Goal: Book appointment/travel/reservation

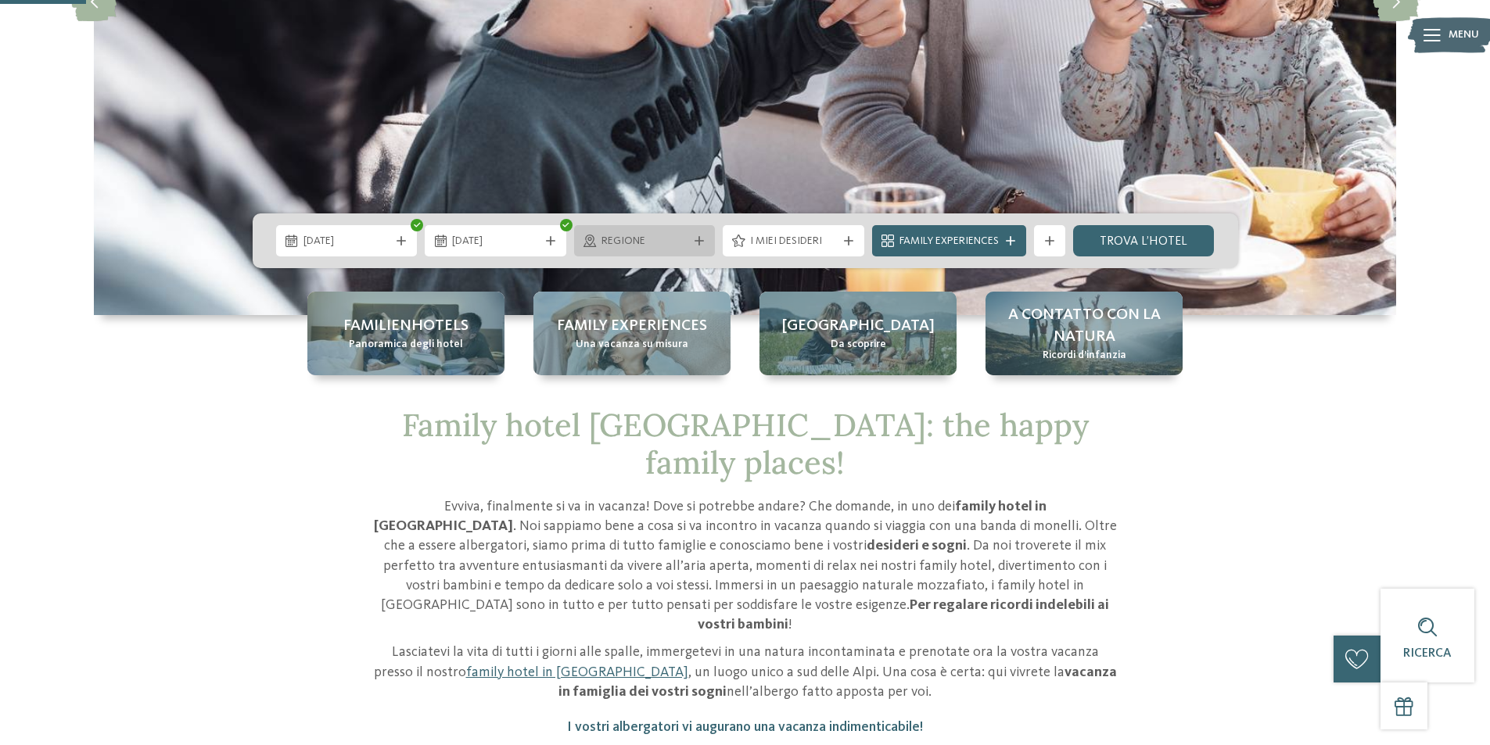
click at [618, 245] on span "Regione" at bounding box center [644, 242] width 87 height 16
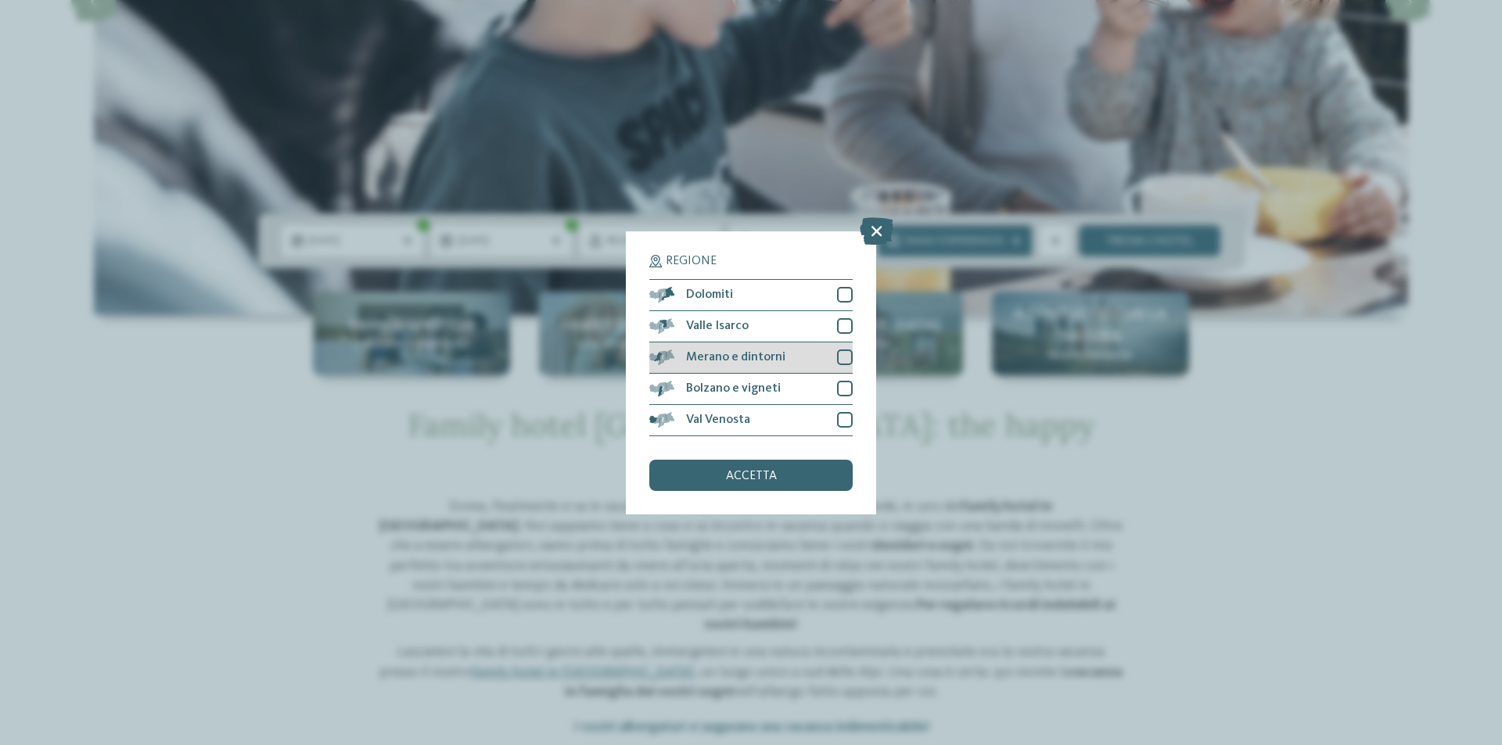
click at [841, 358] on div at bounding box center [845, 358] width 16 height 16
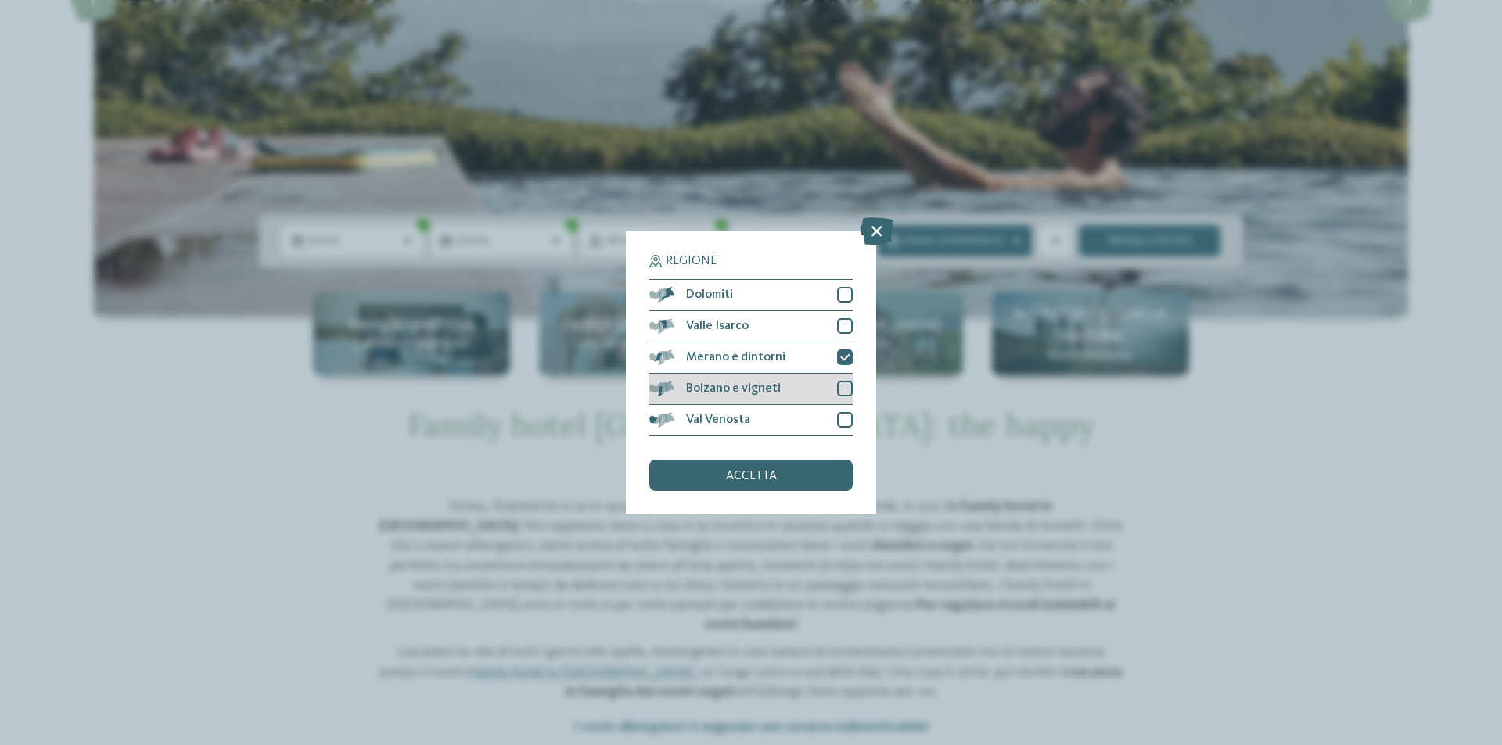
click at [848, 386] on div at bounding box center [845, 389] width 16 height 16
click at [787, 468] on div "accetta" at bounding box center [750, 475] width 203 height 31
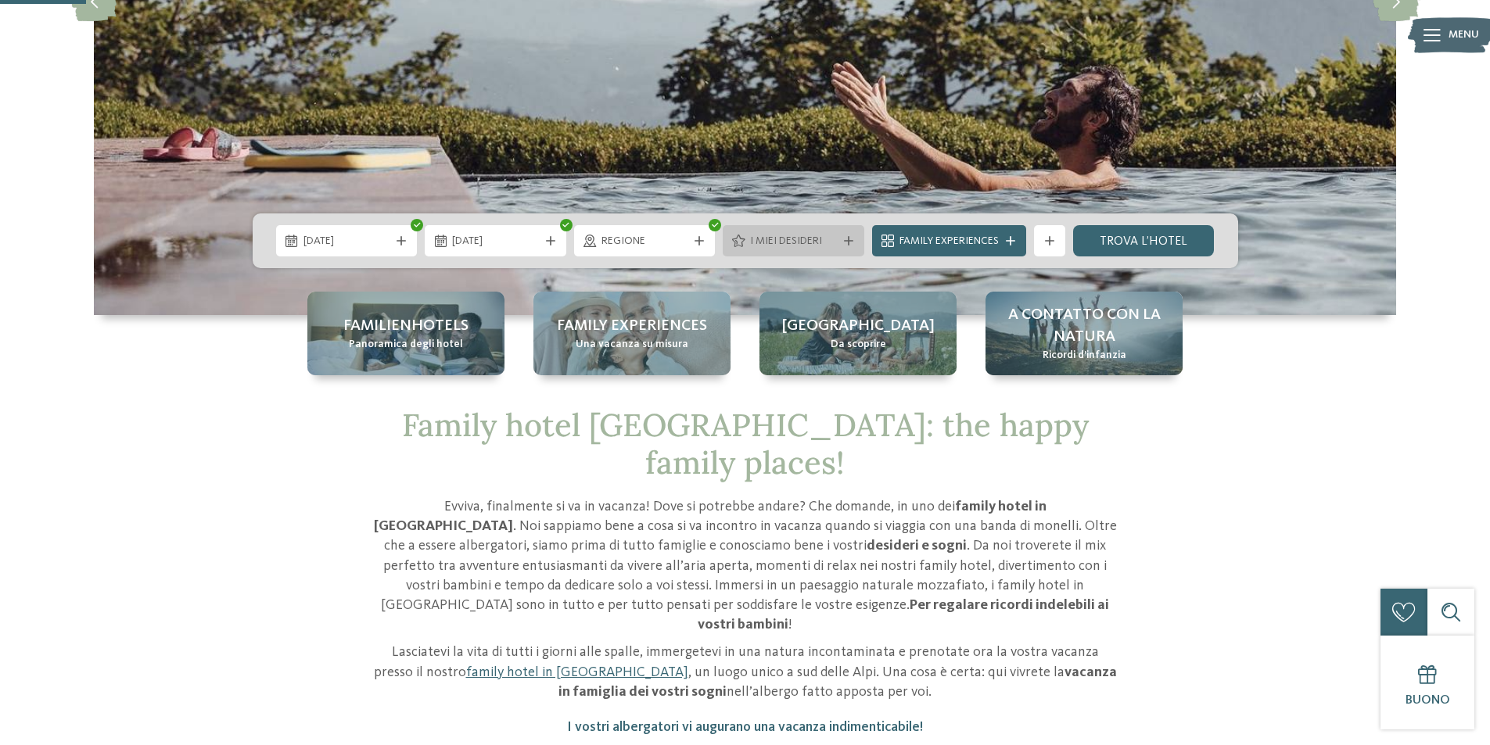
click at [807, 240] on span "I miei desideri" at bounding box center [793, 242] width 87 height 16
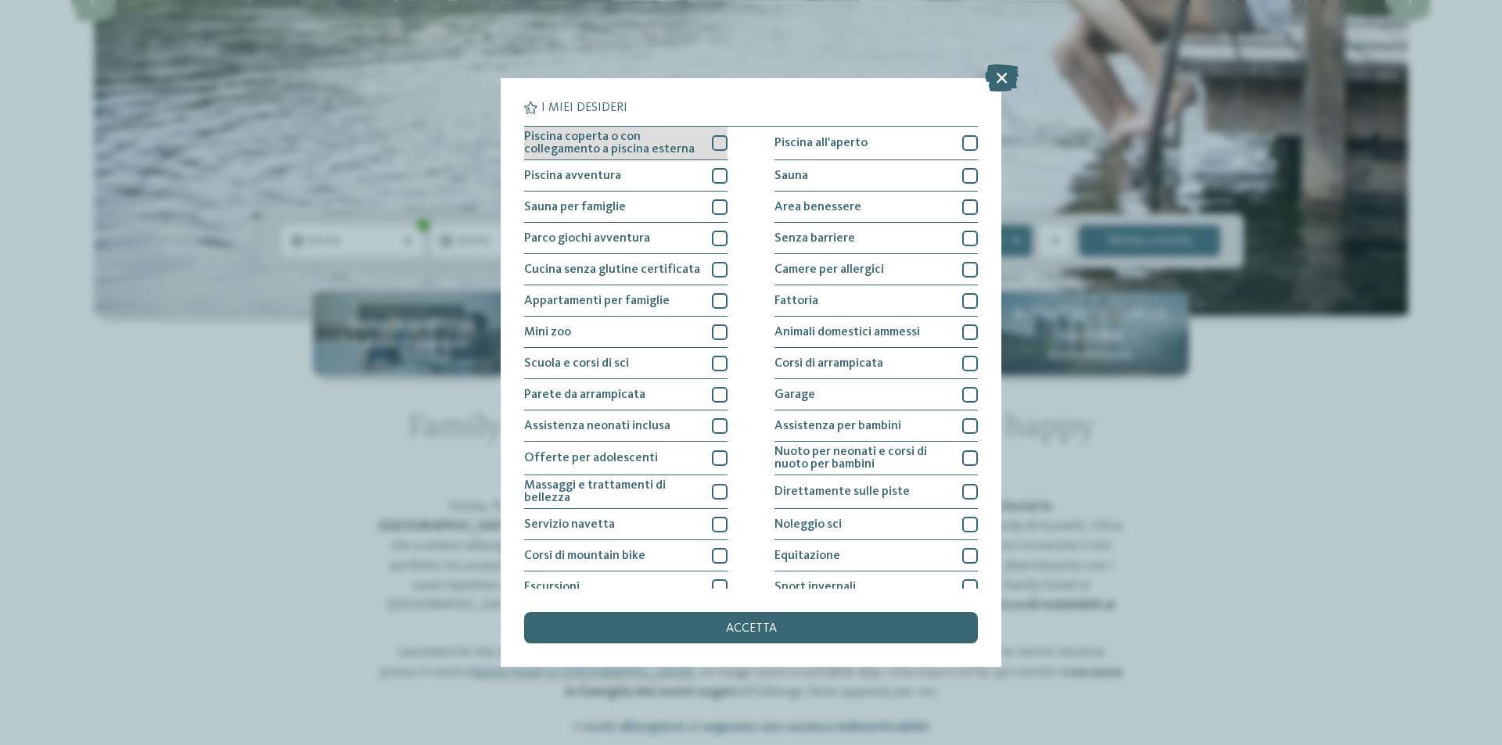
click at [715, 143] on div at bounding box center [720, 143] width 16 height 16
click at [712, 173] on div at bounding box center [720, 176] width 16 height 16
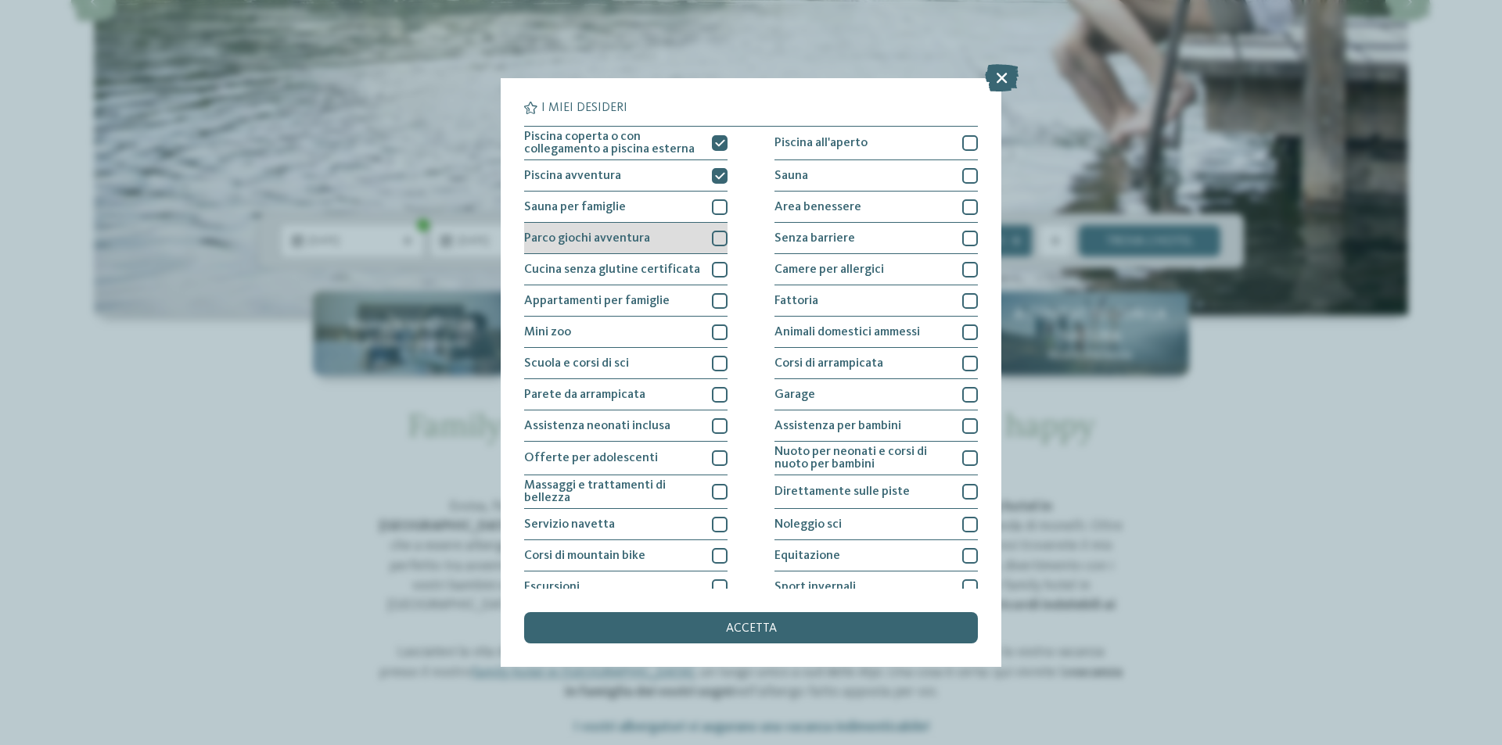
click at [712, 235] on div at bounding box center [720, 239] width 16 height 16
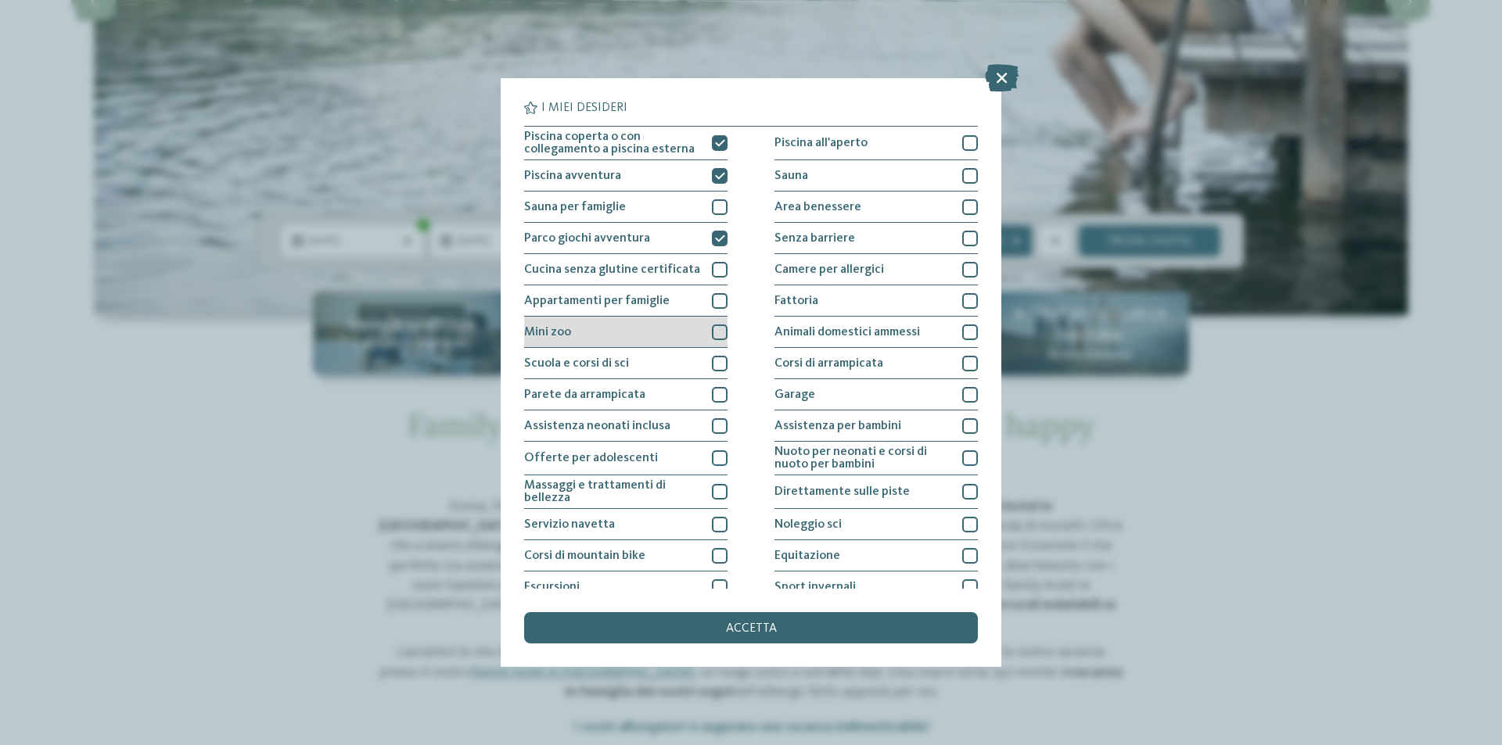
click at [721, 332] on div at bounding box center [720, 333] width 16 height 16
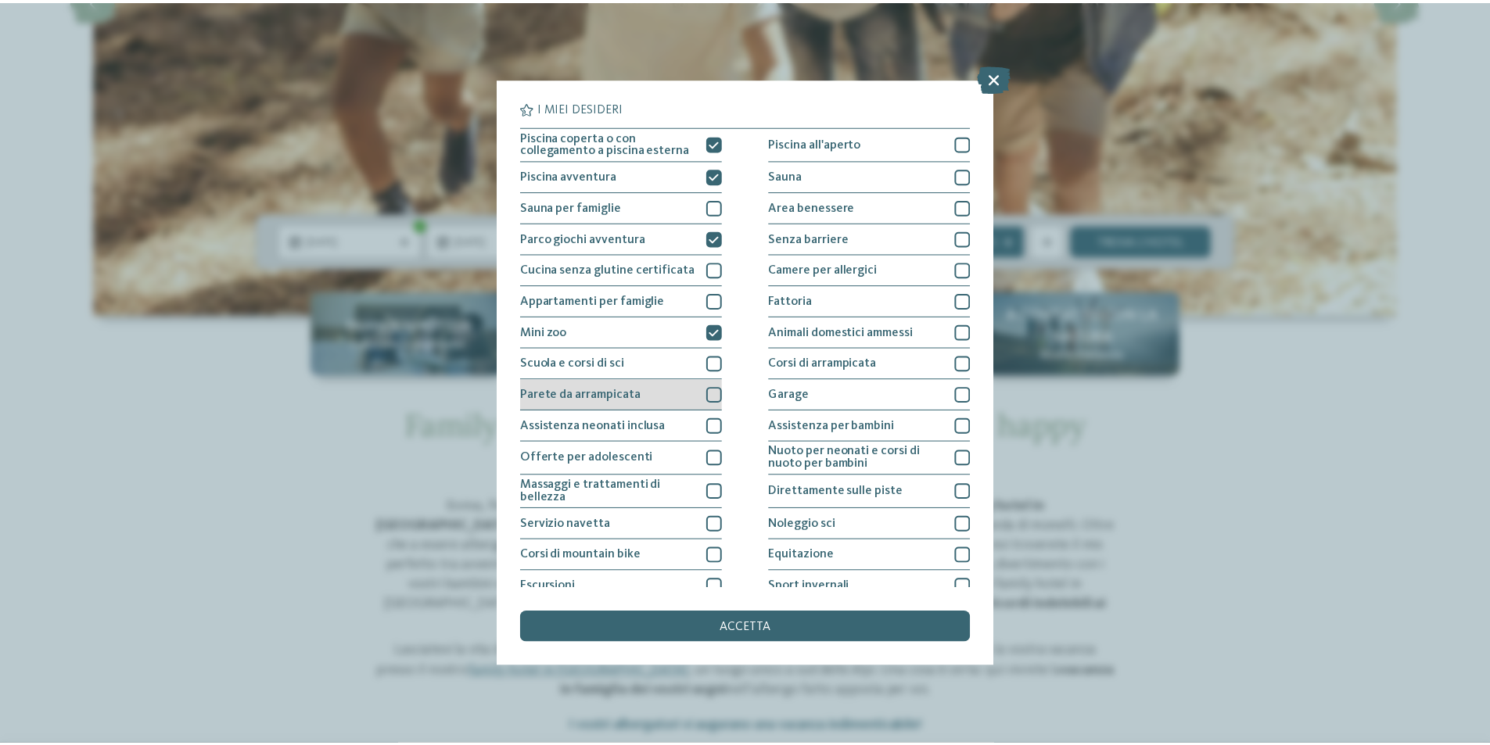
scroll to position [77, 0]
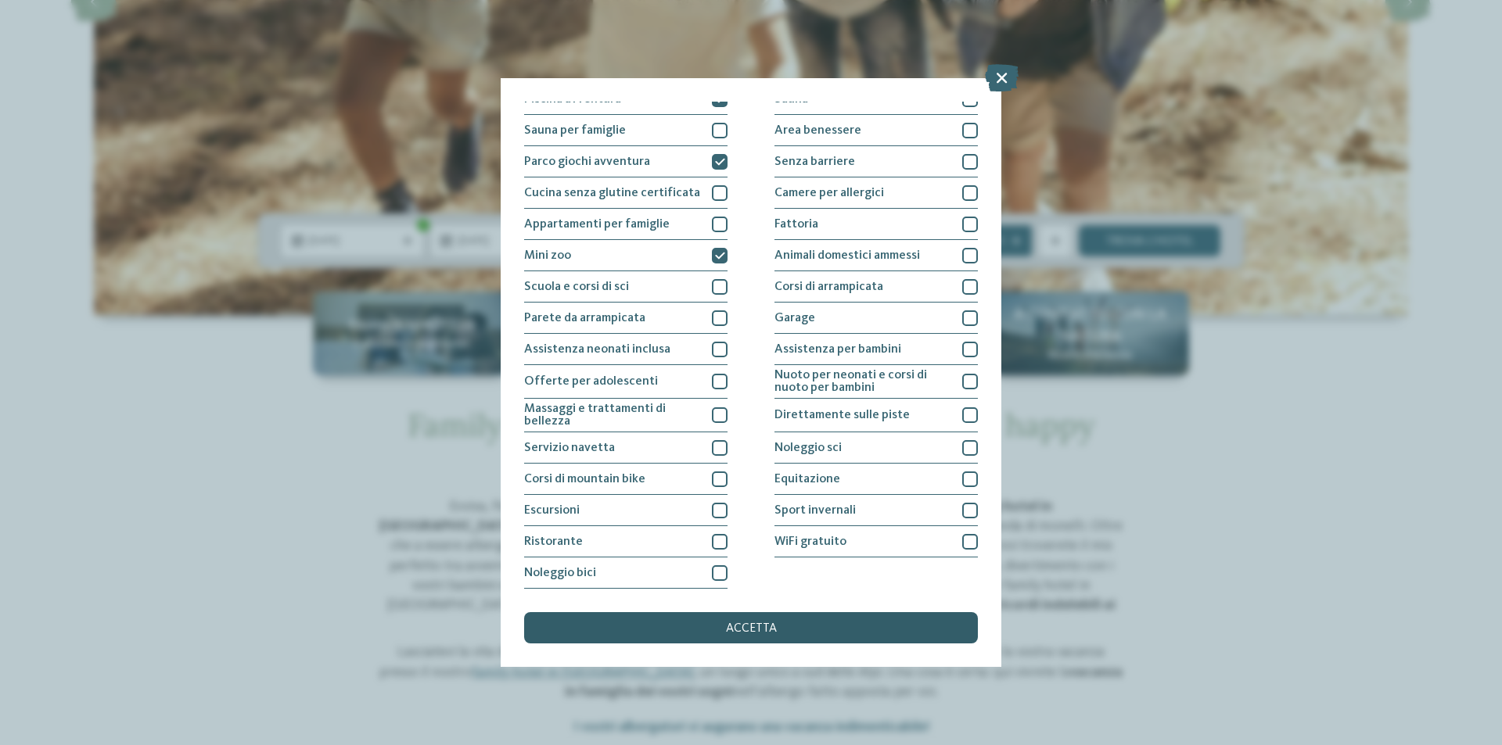
click at [727, 630] on span "accetta" at bounding box center [751, 629] width 51 height 13
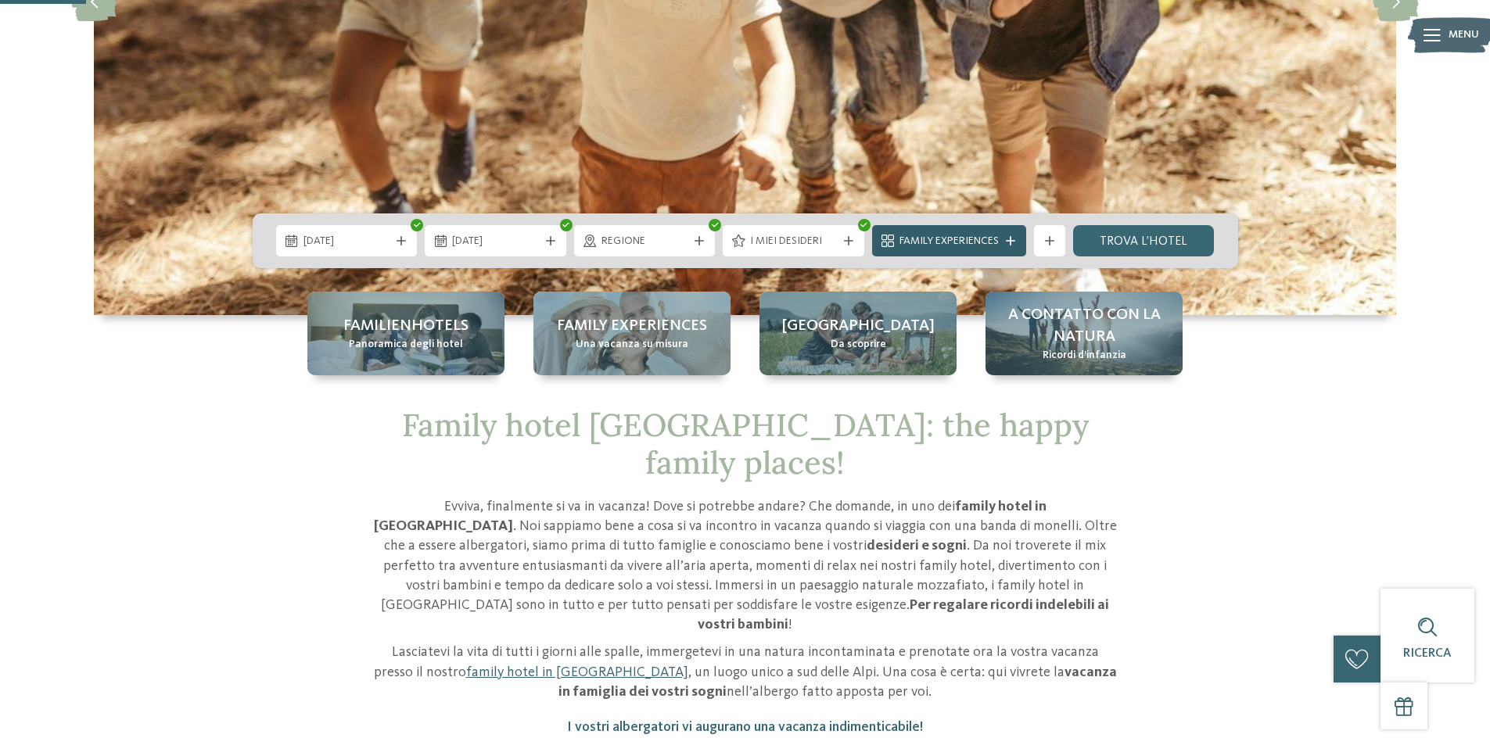
click at [960, 231] on div "Family Experiences" at bounding box center [949, 240] width 154 height 31
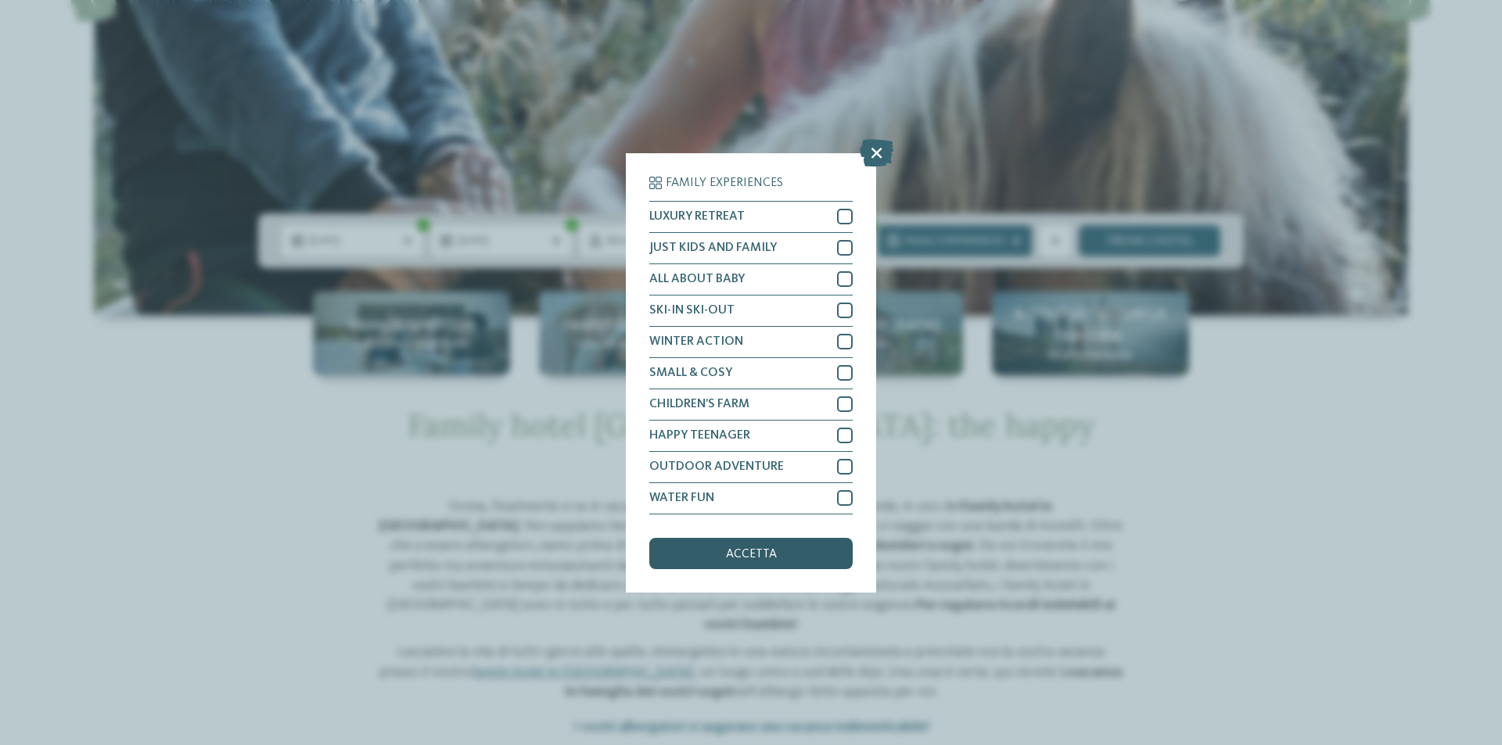
click at [736, 554] on span "accetta" at bounding box center [751, 554] width 51 height 13
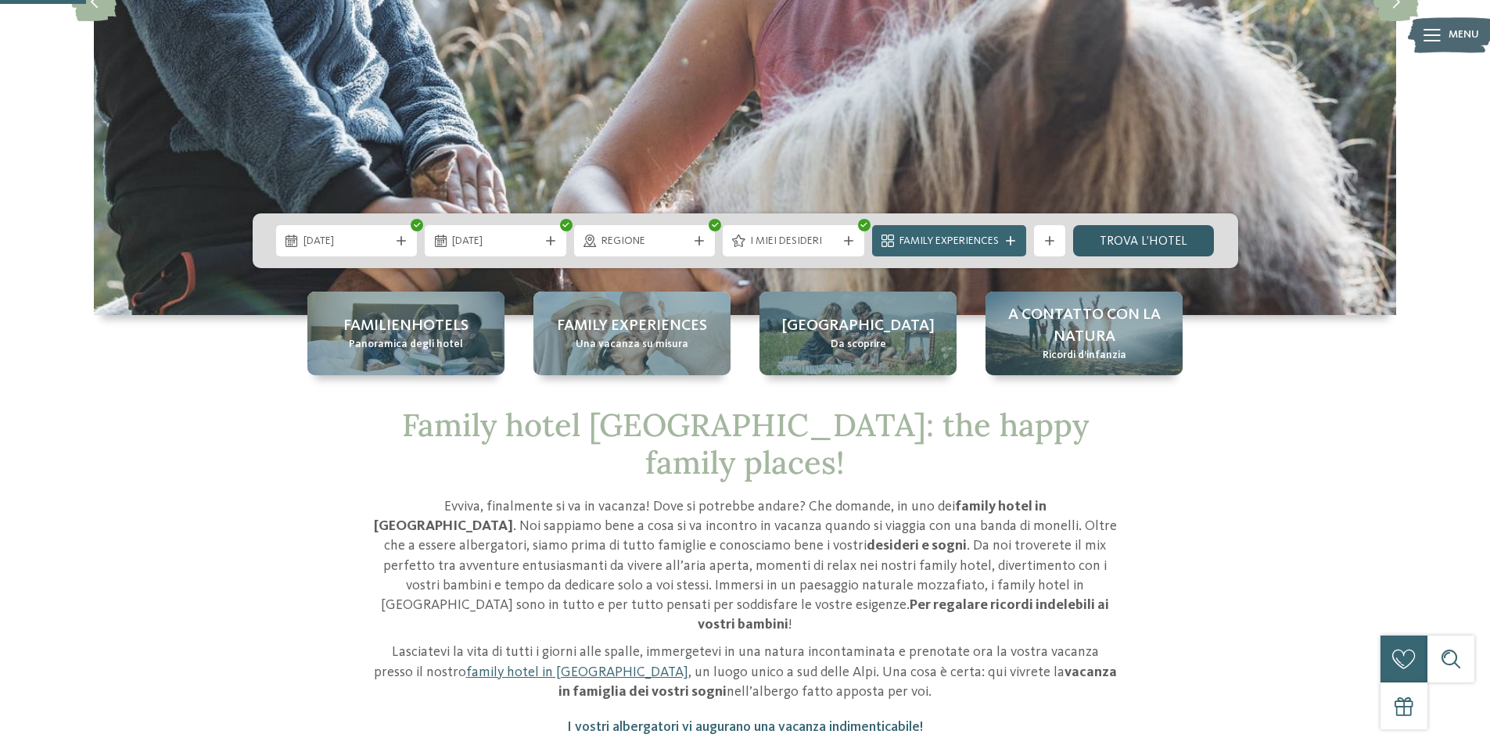
click at [1107, 245] on link "trova l’hotel" at bounding box center [1144, 240] width 142 height 31
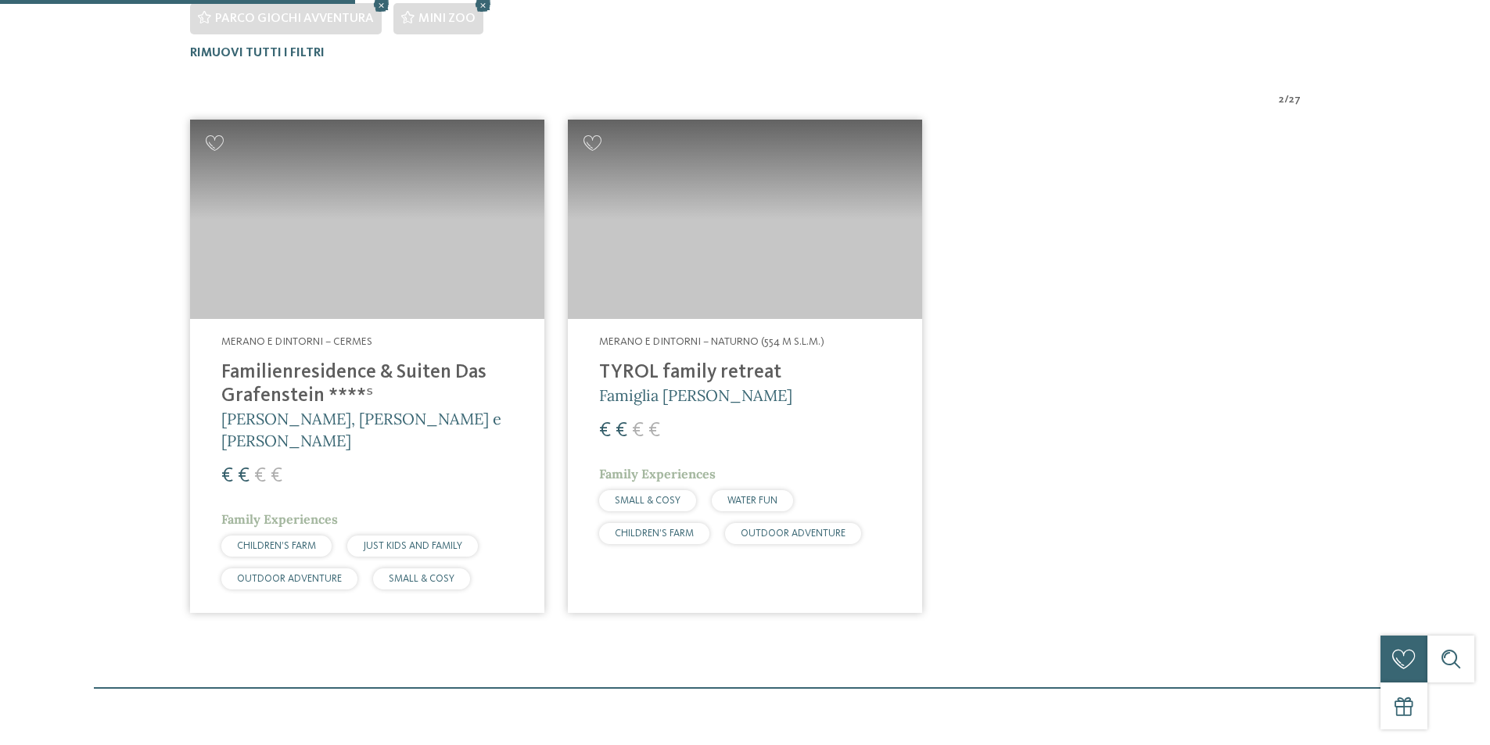
scroll to position [552, 0]
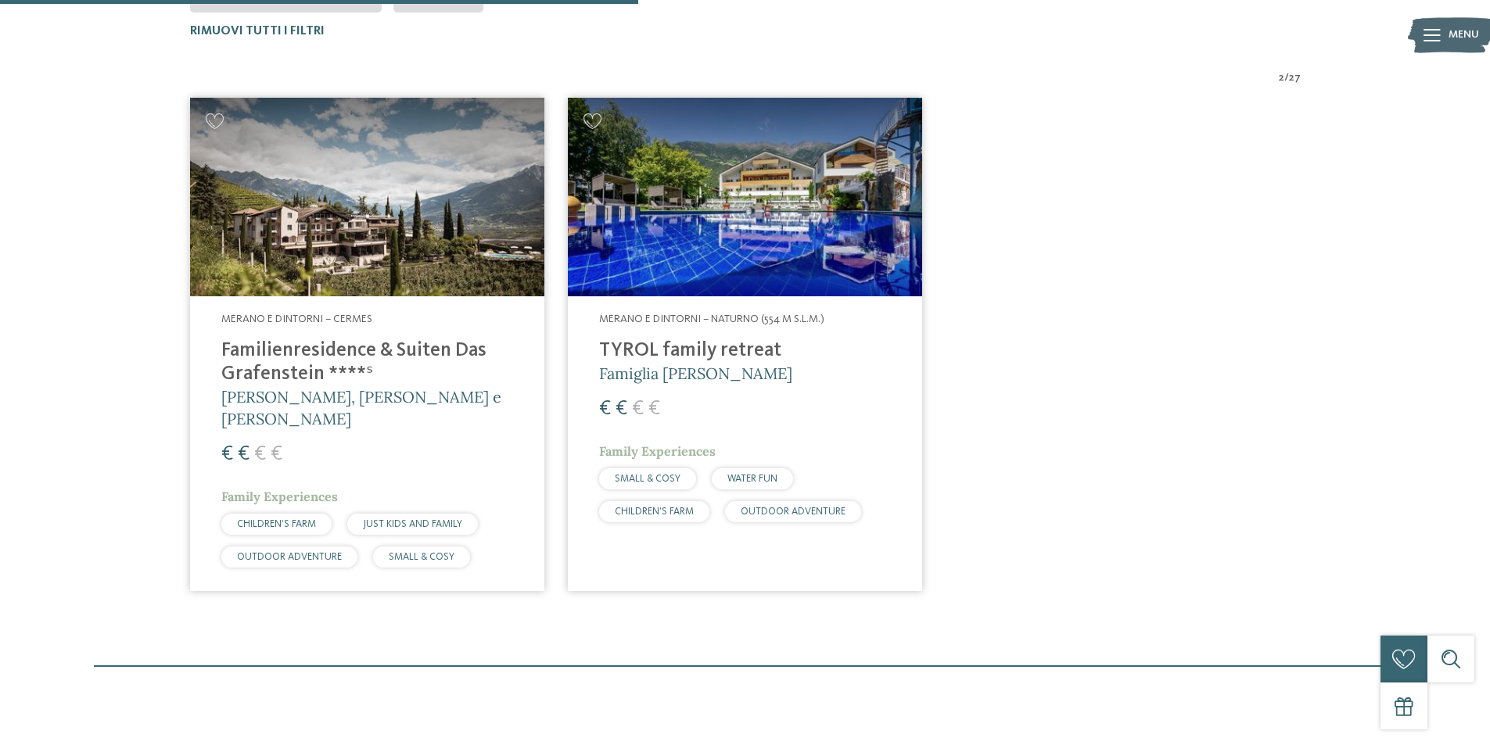
click at [651, 217] on img at bounding box center [745, 197] width 354 height 199
click at [341, 350] on h4 "Familienresidence & Suiten Das Grafenstein ****ˢ" at bounding box center [367, 362] width 292 height 47
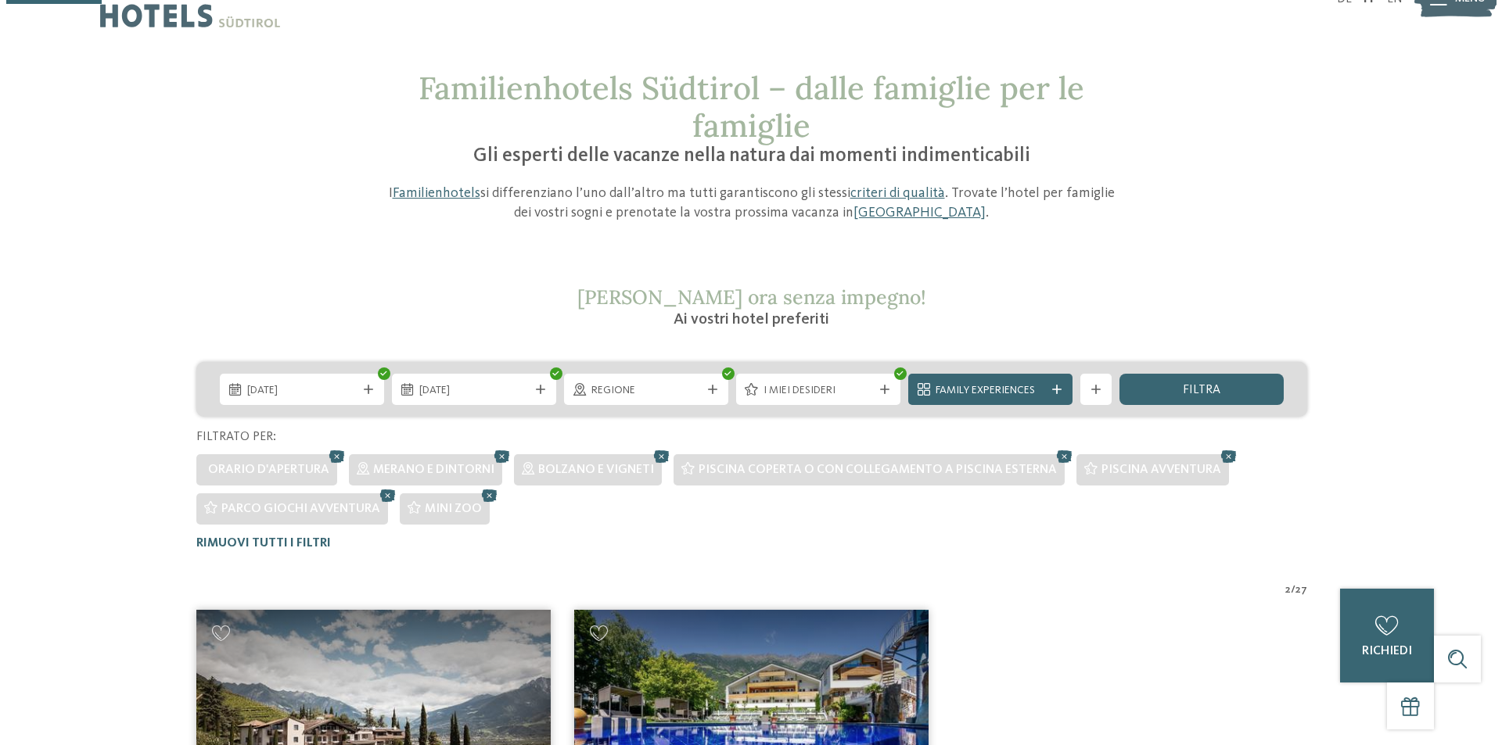
scroll to position [0, 0]
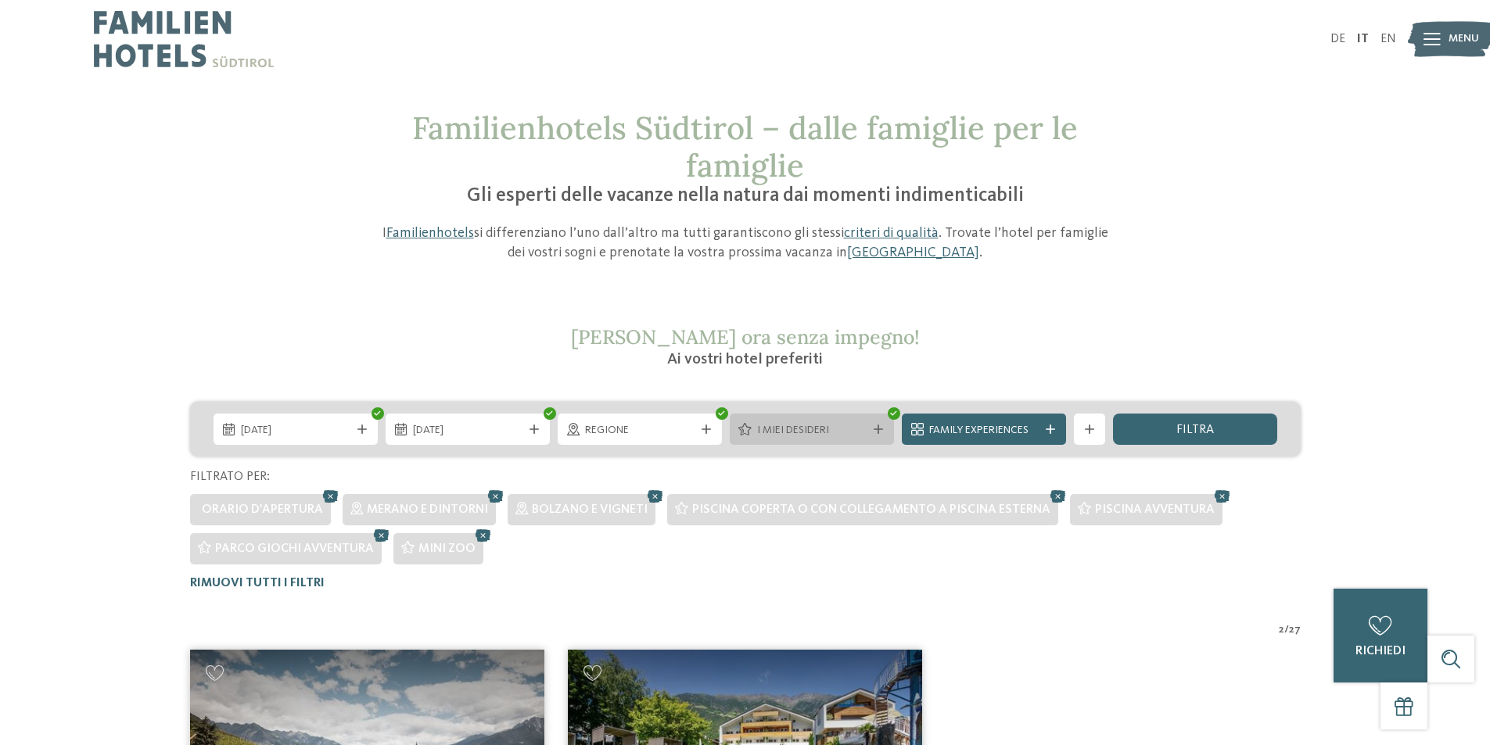
click at [778, 436] on span "I miei desideri" at bounding box center [811, 431] width 109 height 16
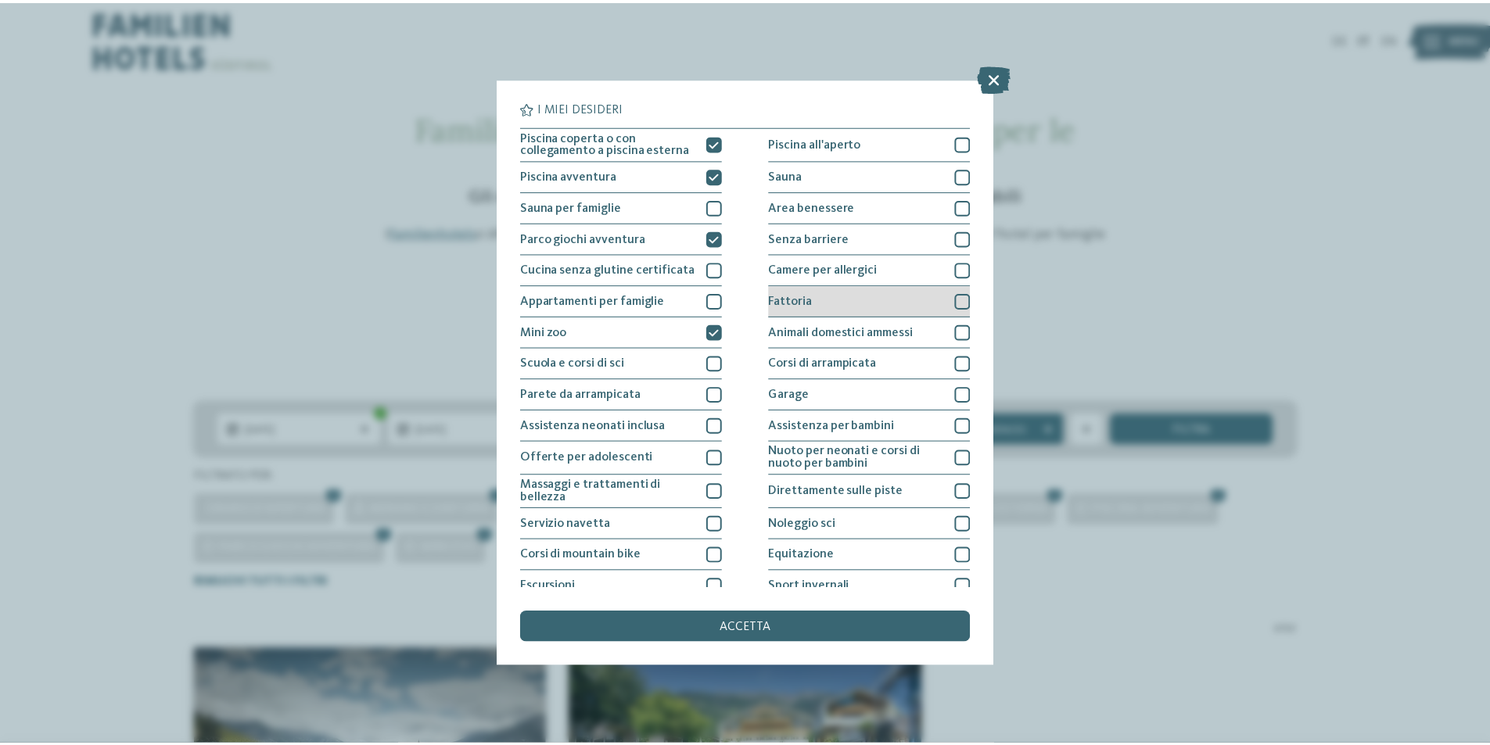
scroll to position [77, 0]
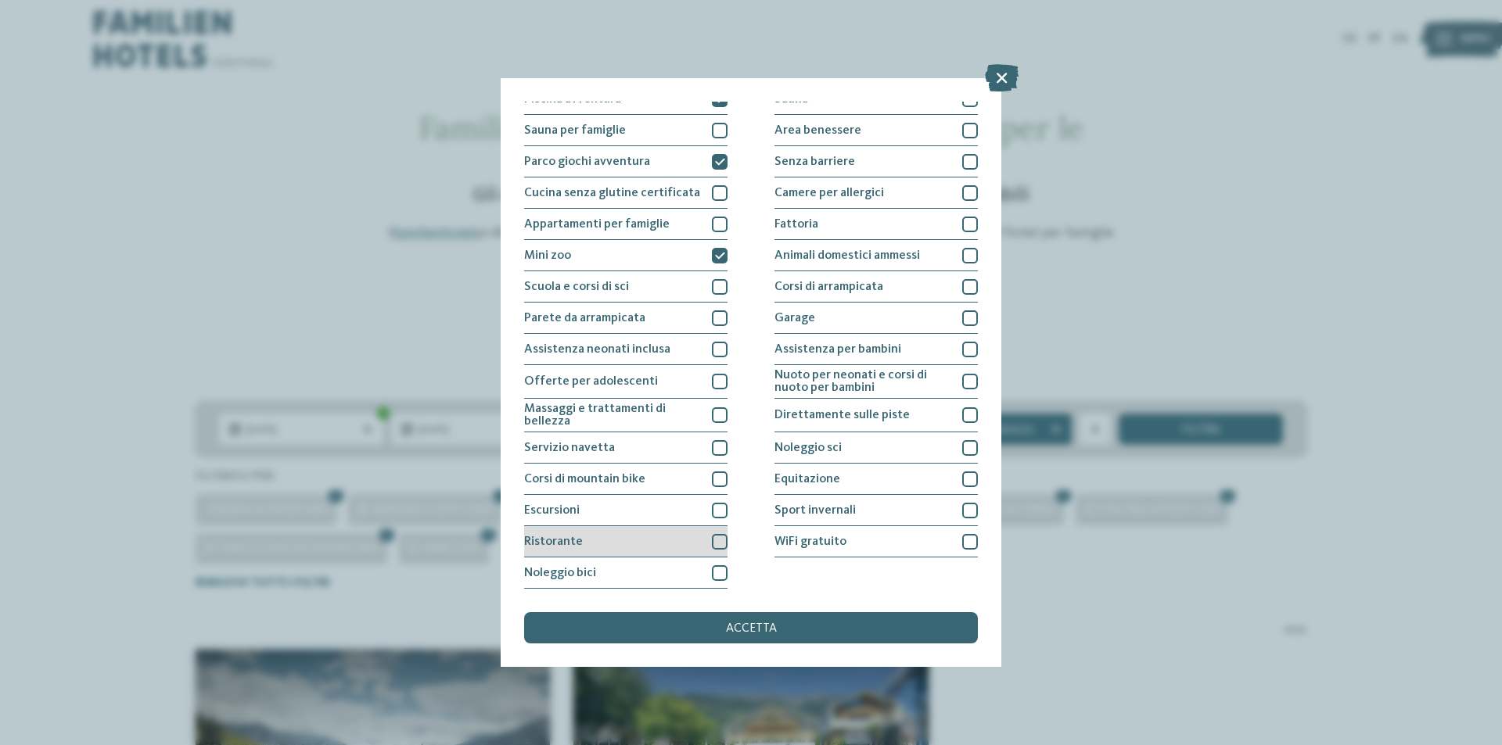
click at [709, 532] on div "Ristorante" at bounding box center [625, 541] width 203 height 31
click at [730, 636] on div "accetta" at bounding box center [751, 627] width 454 height 31
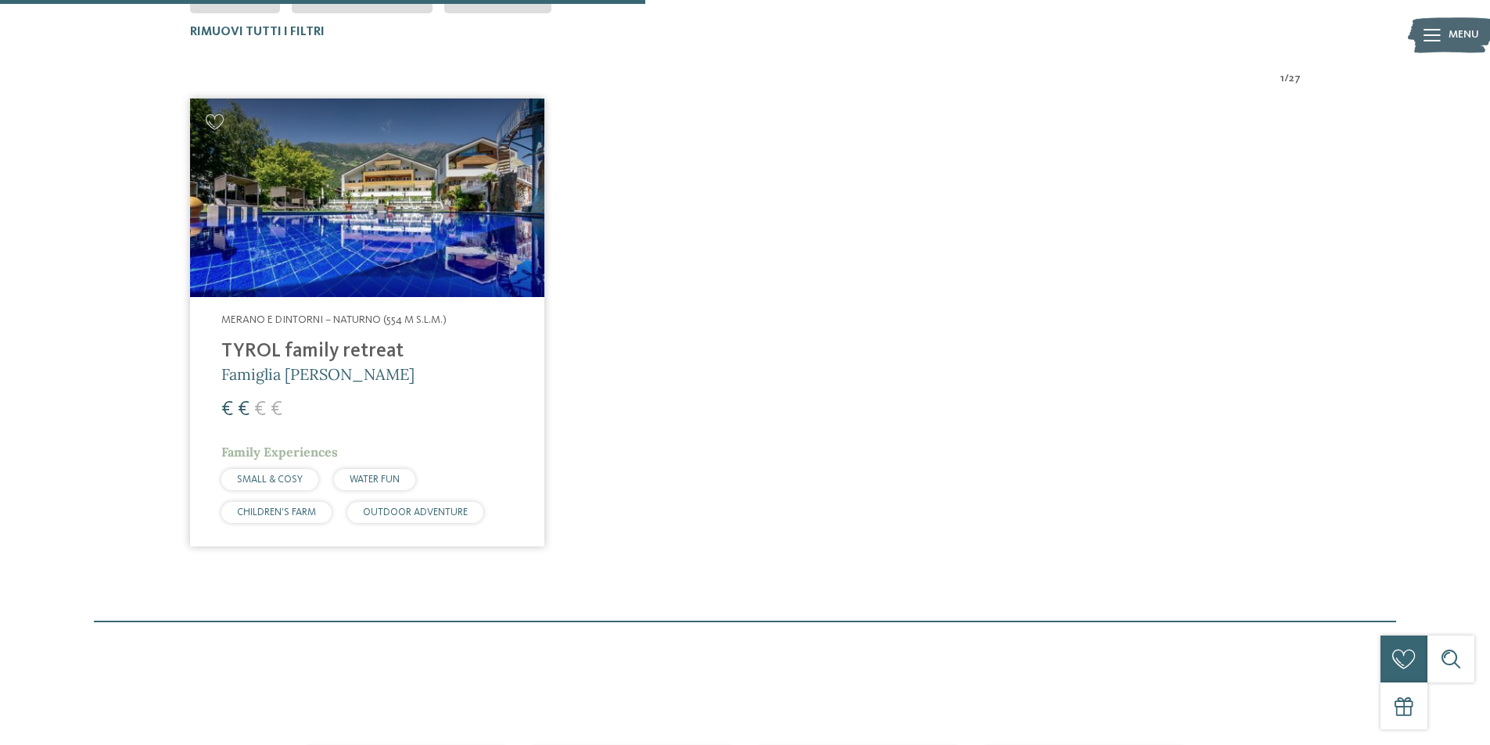
scroll to position [552, 0]
click at [288, 310] on div "Merano e dintorni – Naturno (554 m s.l.m.) TYROL family retreat Famiglia Brunne…" at bounding box center [367, 420] width 354 height 249
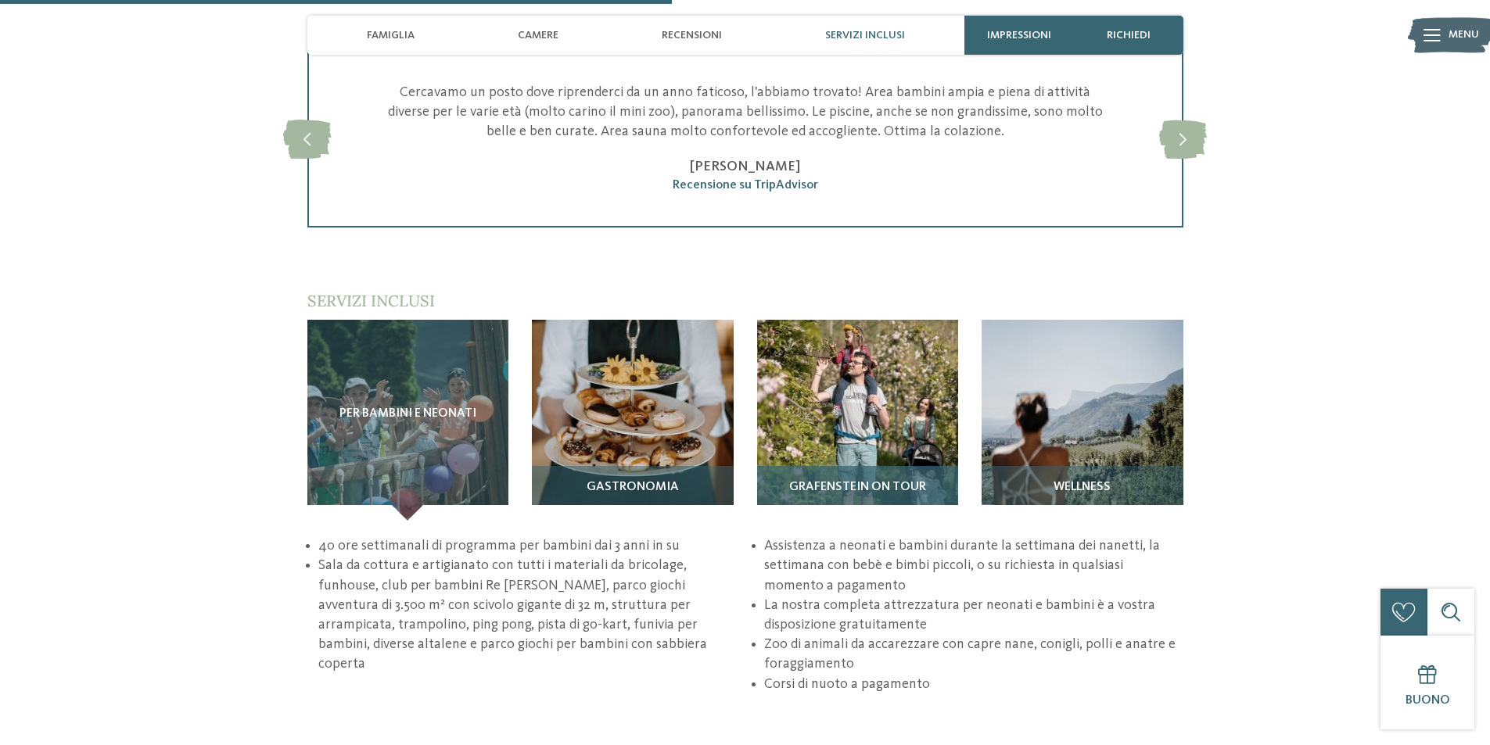
scroll to position [2112, 0]
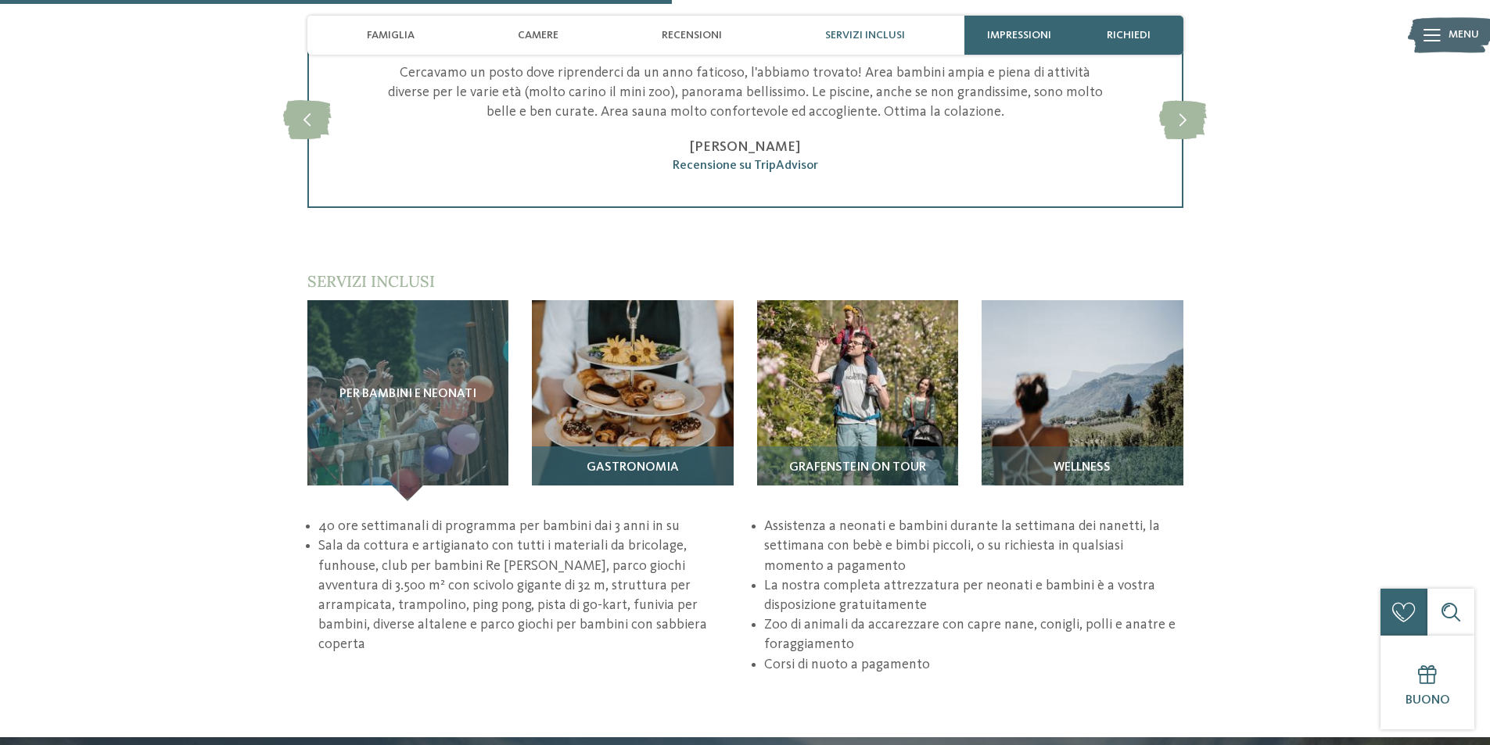
click at [598, 309] on img at bounding box center [633, 401] width 202 height 202
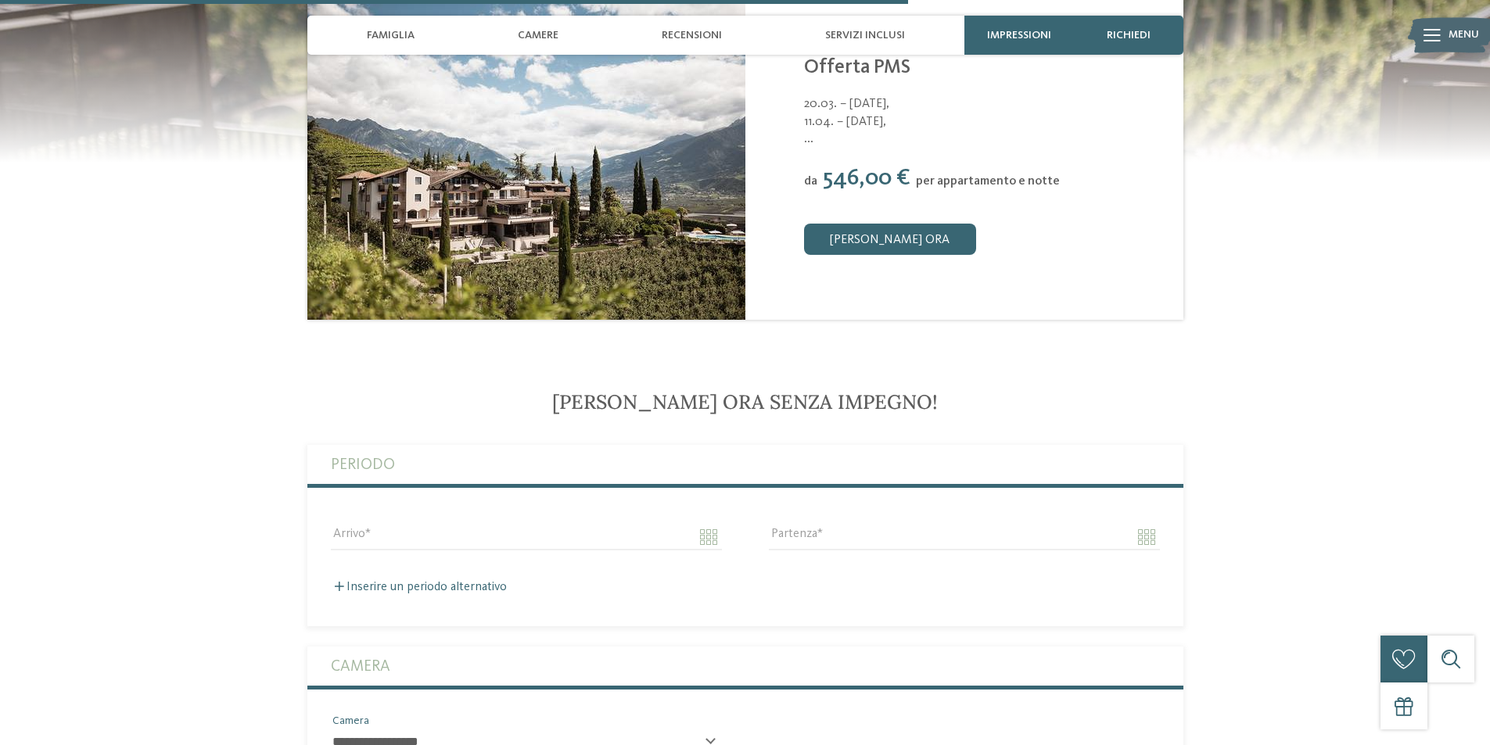
scroll to position [2659, 0]
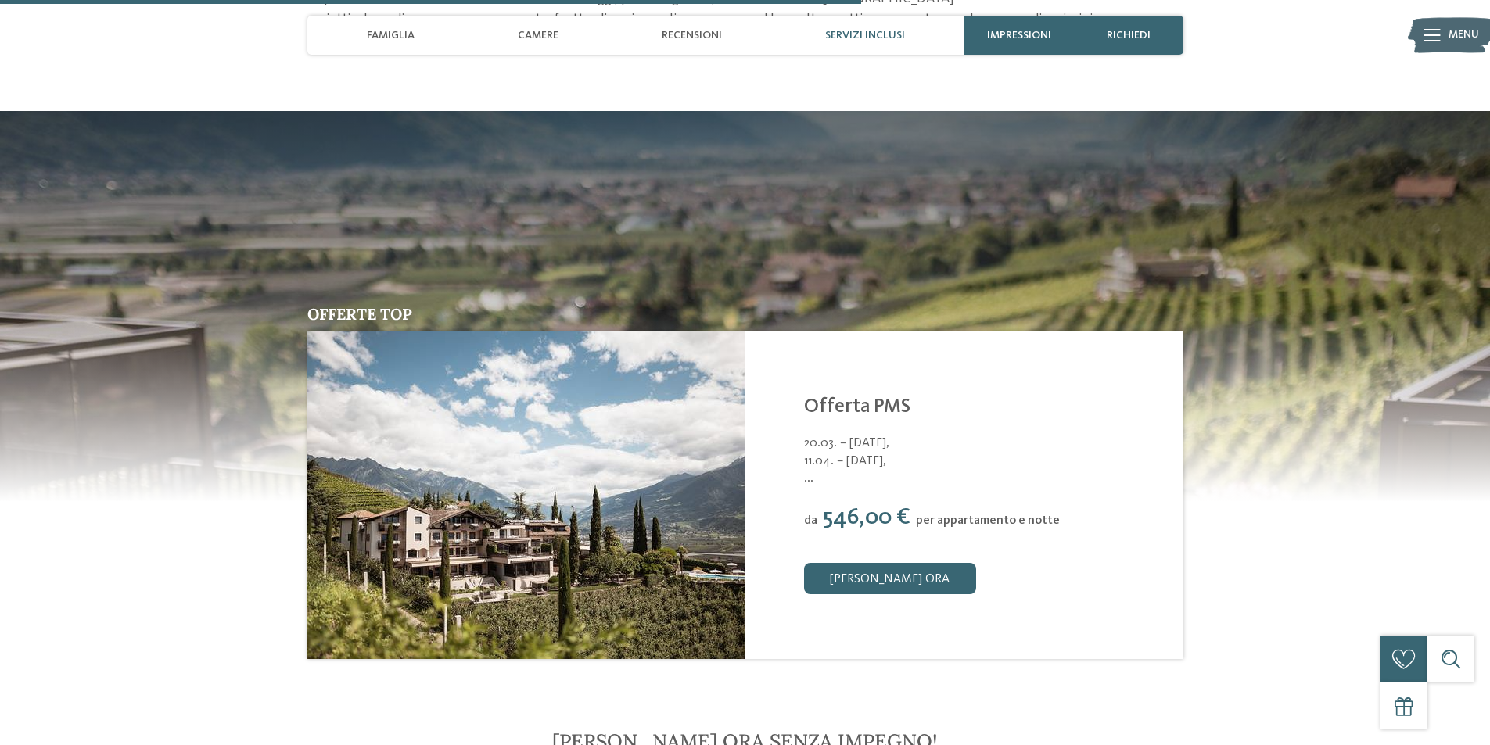
click at [871, 21] on div "Servizi inclusi" at bounding box center [864, 35] width 95 height 39
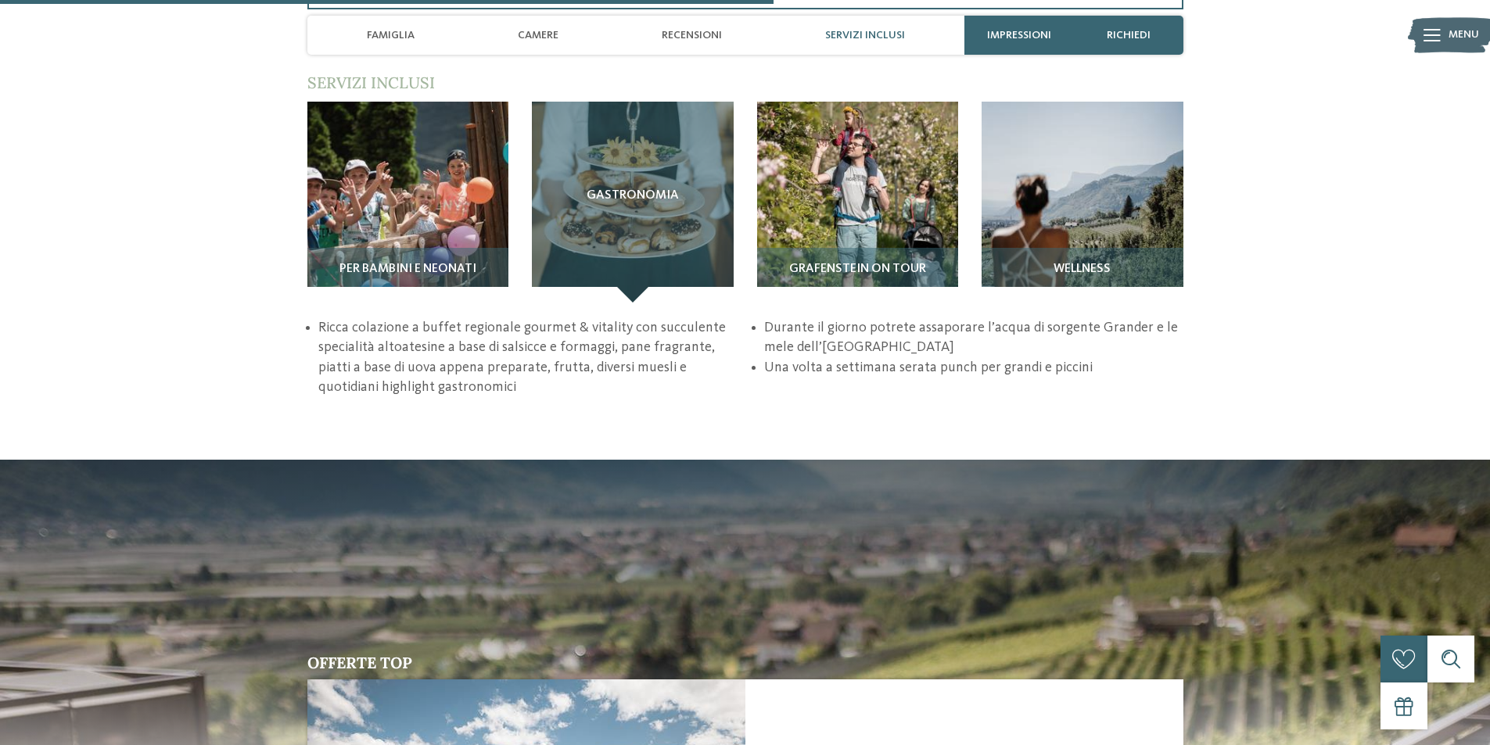
scroll to position [2268, 0]
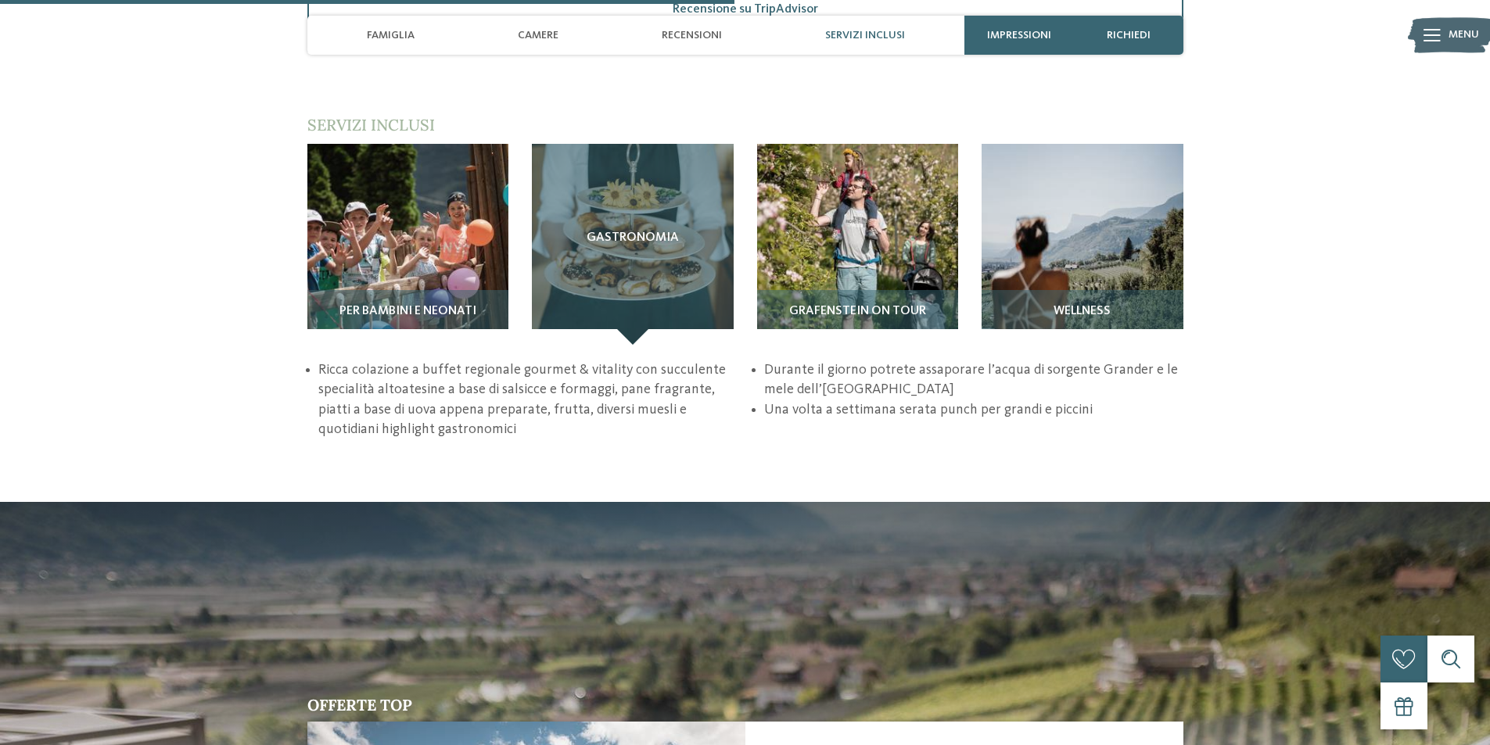
click at [866, 38] on span "Servizi inclusi" at bounding box center [865, 35] width 80 height 13
click at [821, 26] on div "Famiglia Camere Recensioni Servizi inclusi" at bounding box center [635, 35] width 641 height 39
click at [834, 27] on div "Servizi inclusi" at bounding box center [864, 35] width 95 height 39
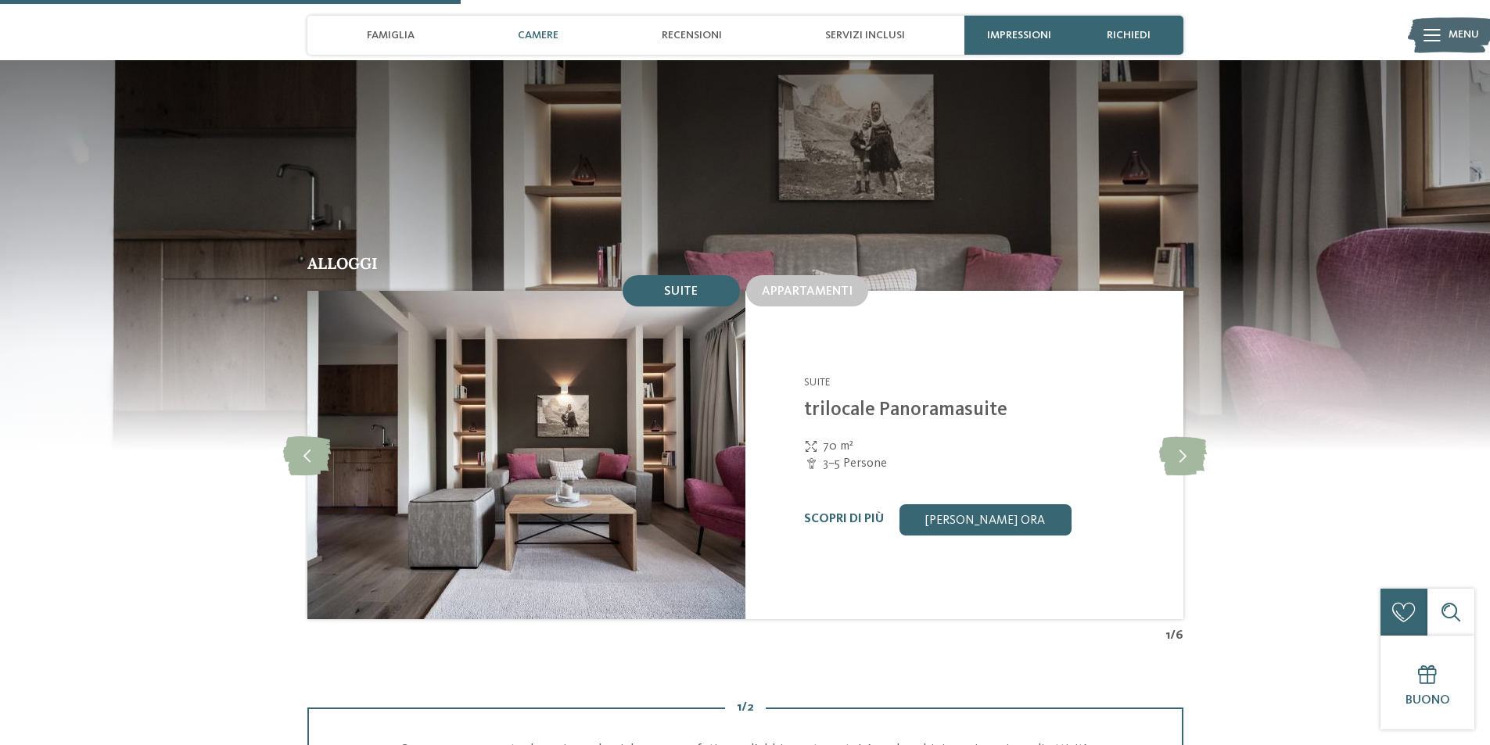
scroll to position [1408, 0]
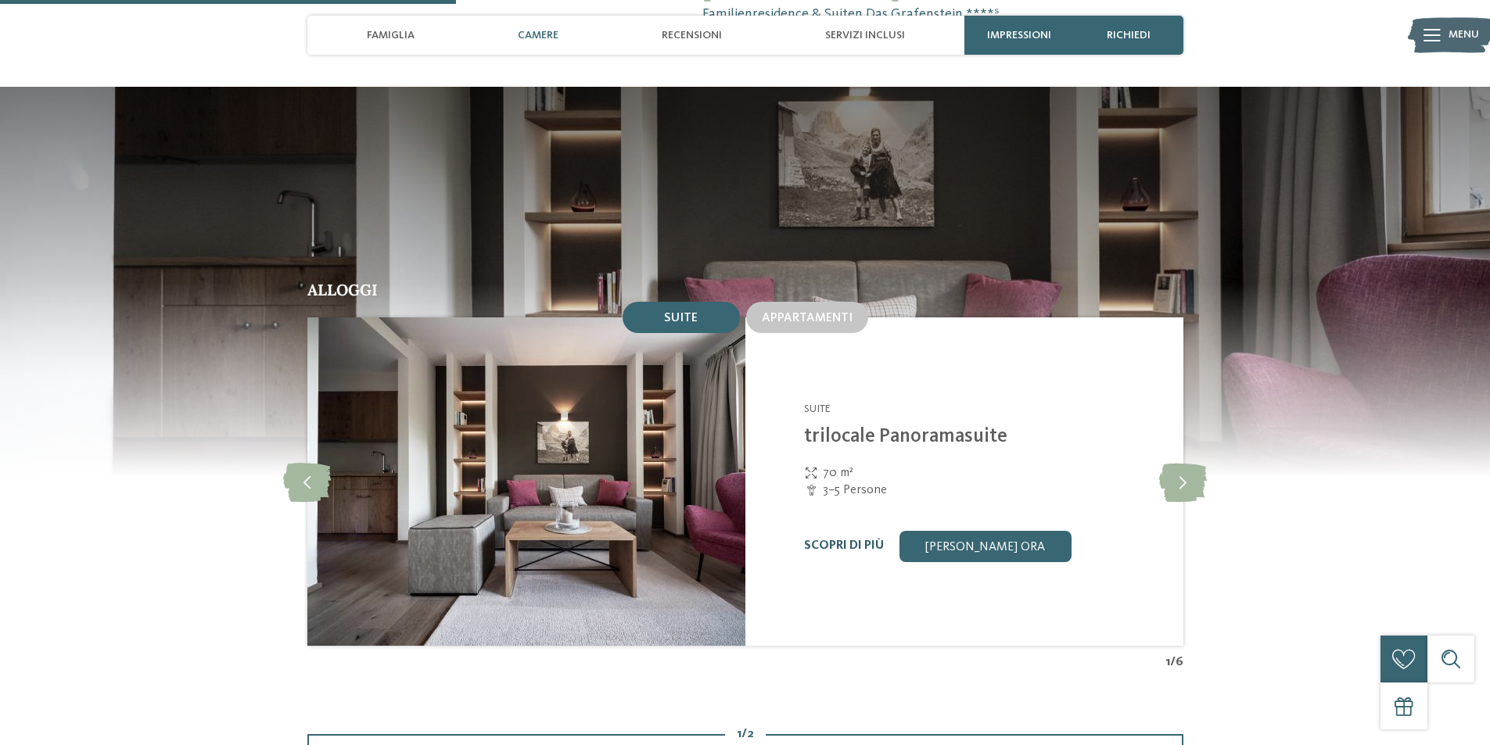
click at [850, 540] on link "Scopri di più" at bounding box center [844, 546] width 80 height 13
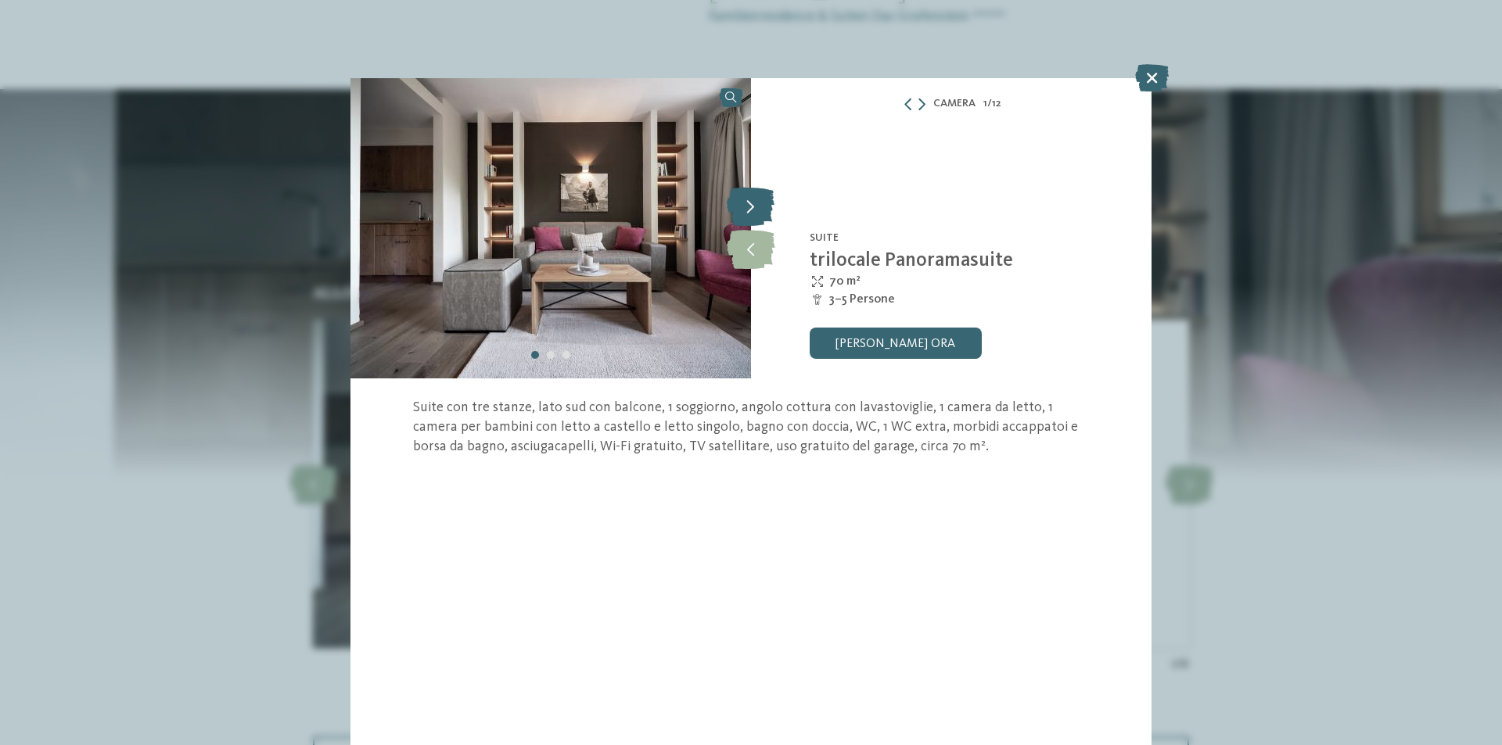
click at [755, 207] on icon at bounding box center [751, 206] width 48 height 39
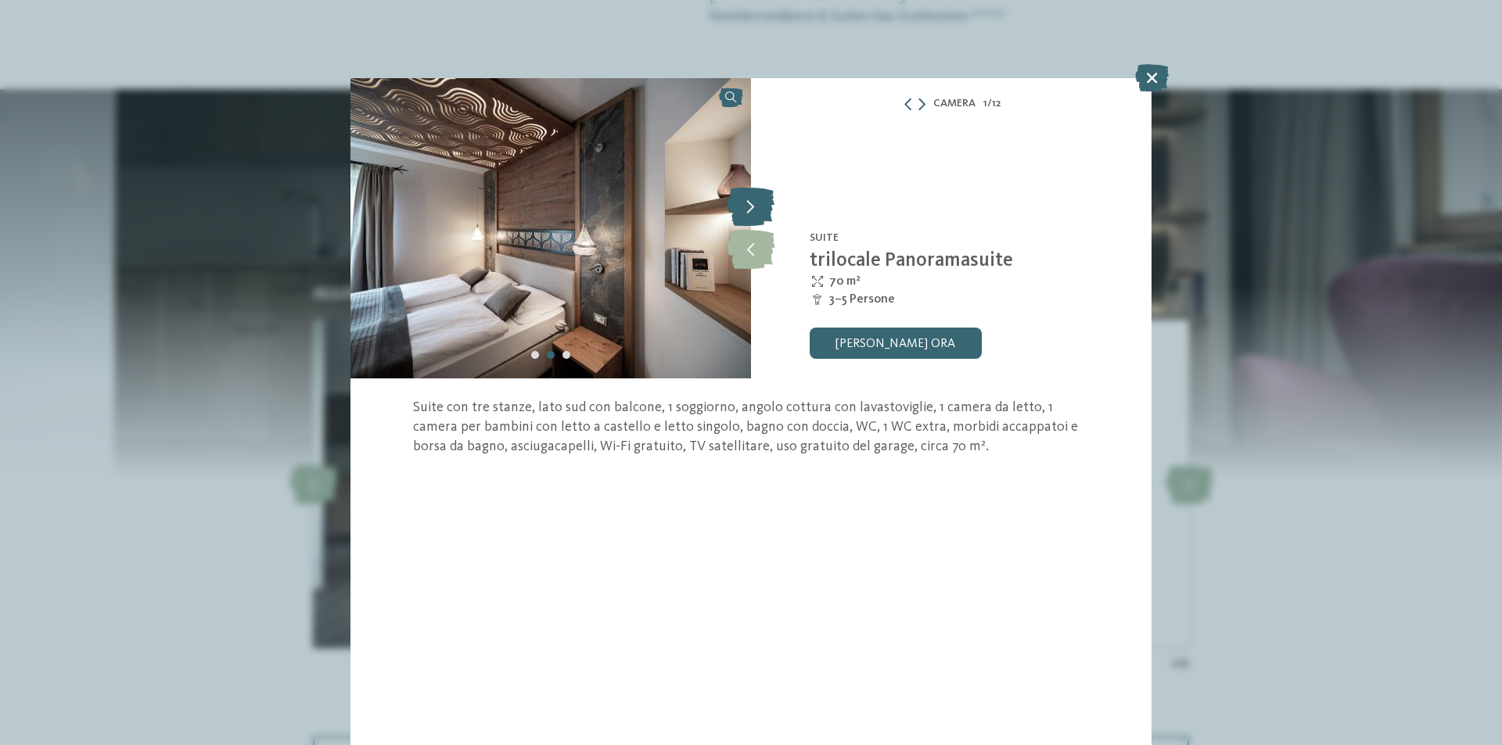
click at [755, 207] on icon at bounding box center [751, 206] width 48 height 39
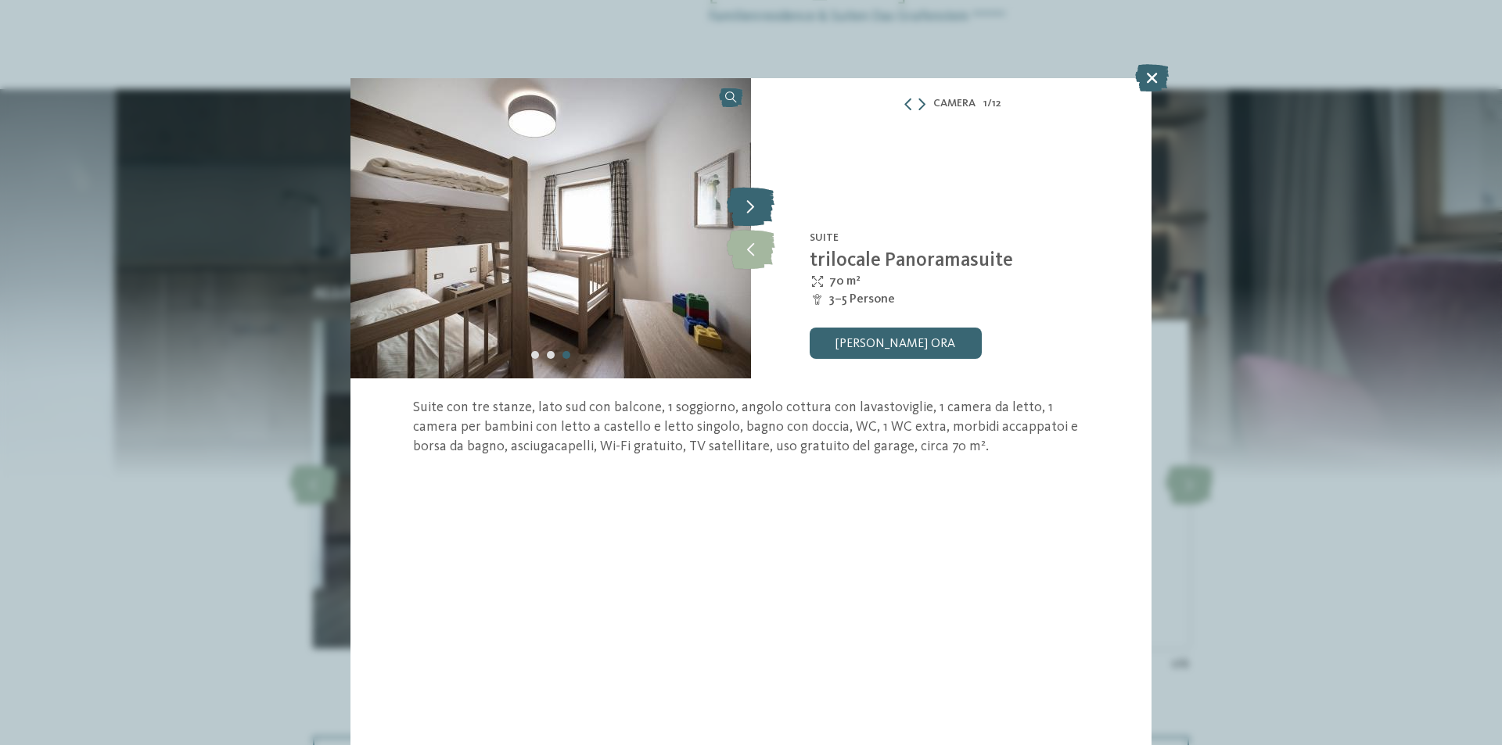
click at [755, 207] on icon at bounding box center [751, 206] width 48 height 39
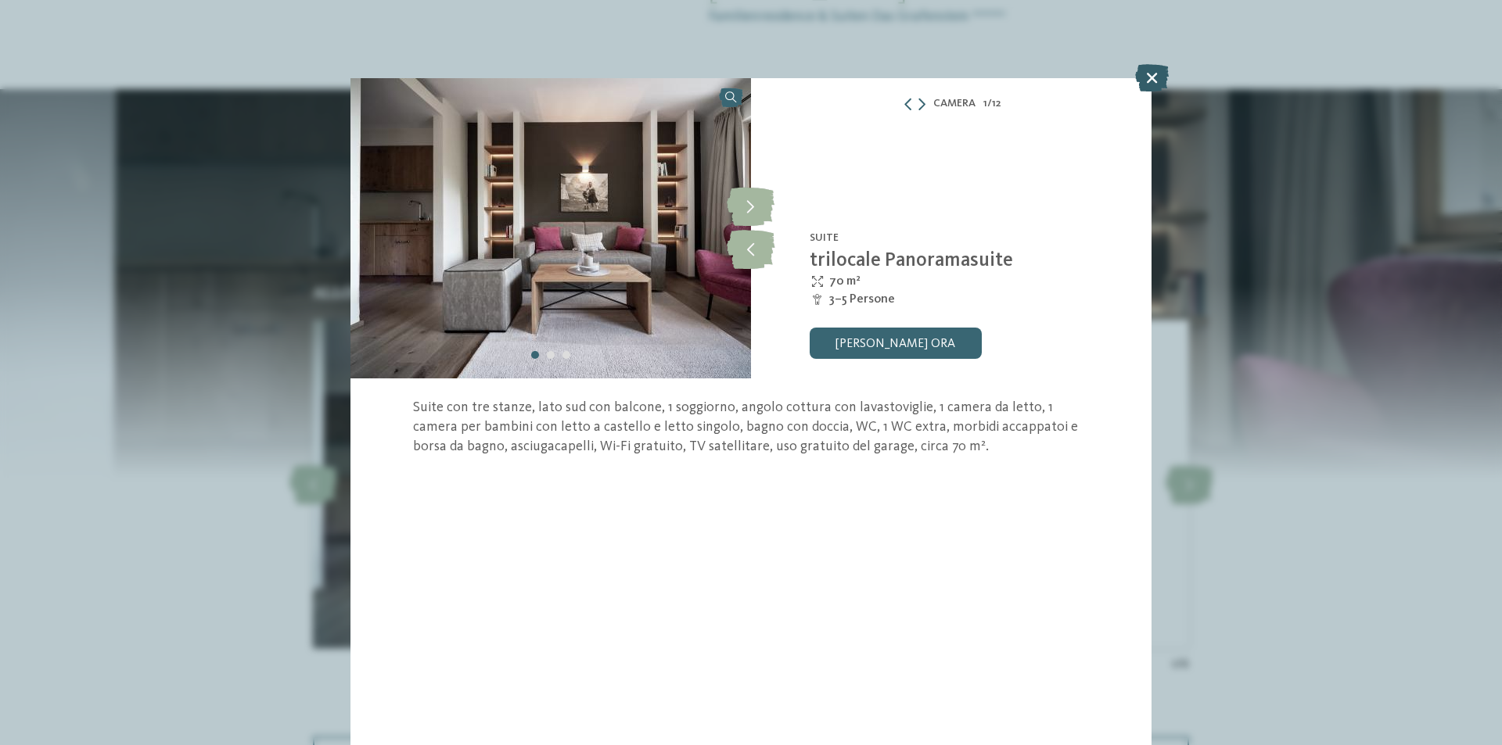
click at [1158, 80] on icon at bounding box center [1152, 77] width 34 height 27
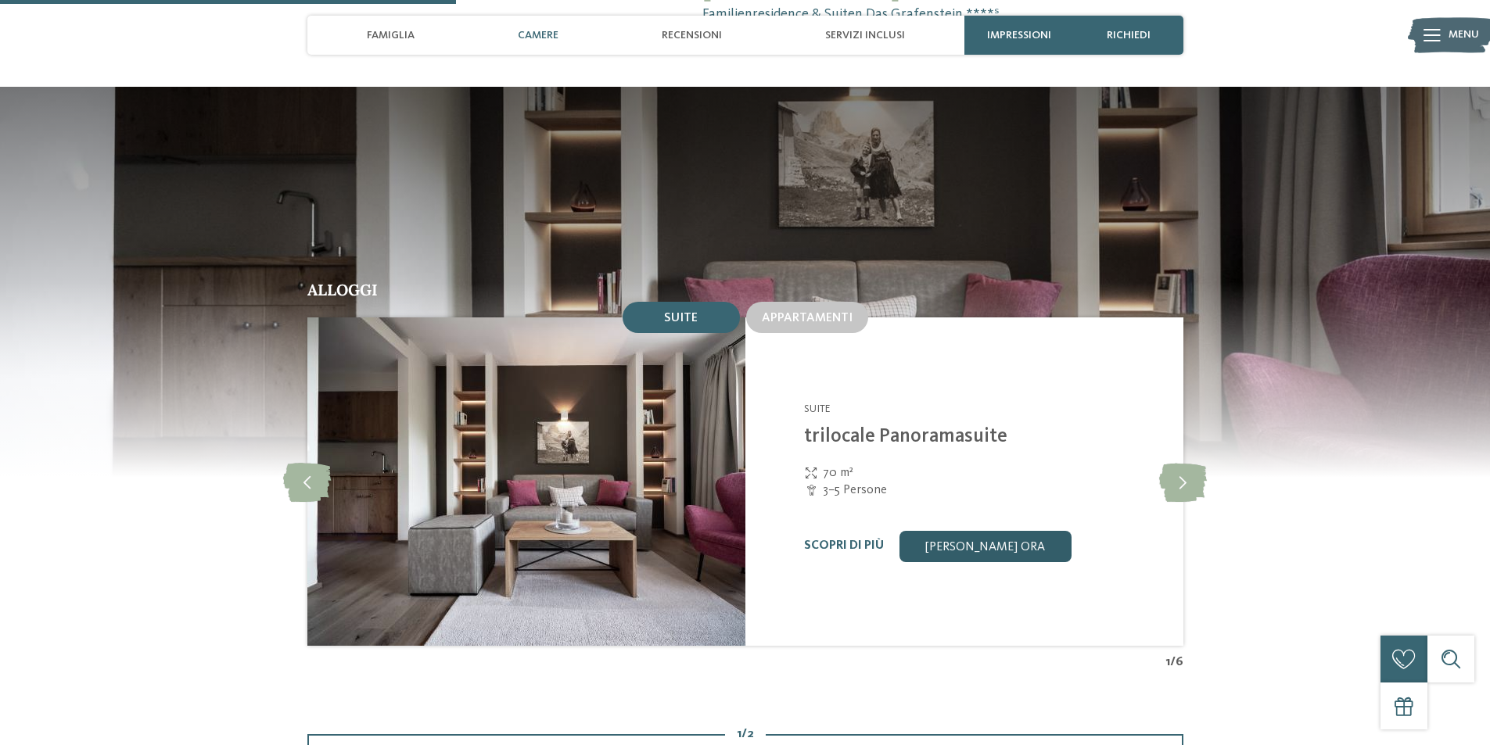
click at [1032, 531] on link "[PERSON_NAME] ora" at bounding box center [985, 546] width 172 height 31
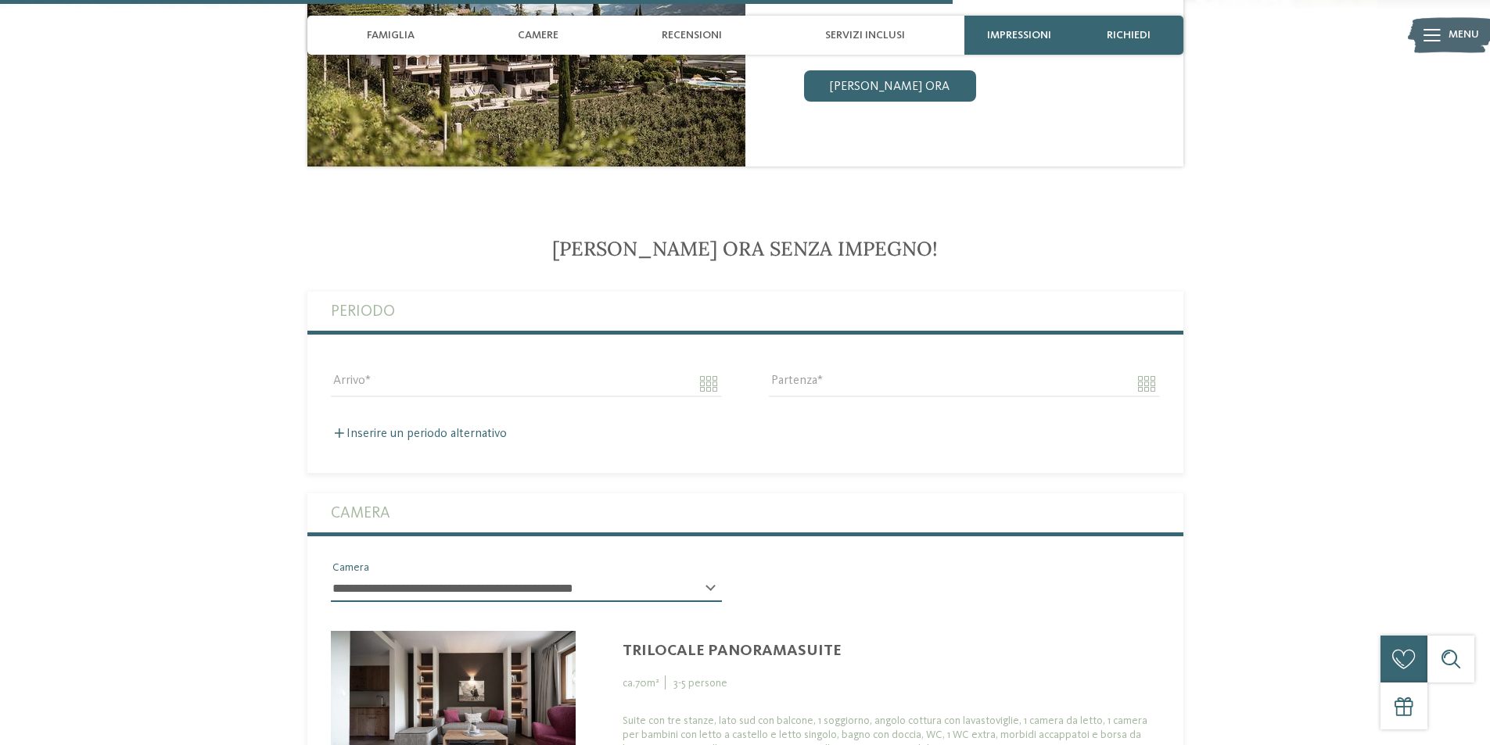
scroll to position [2782, 0]
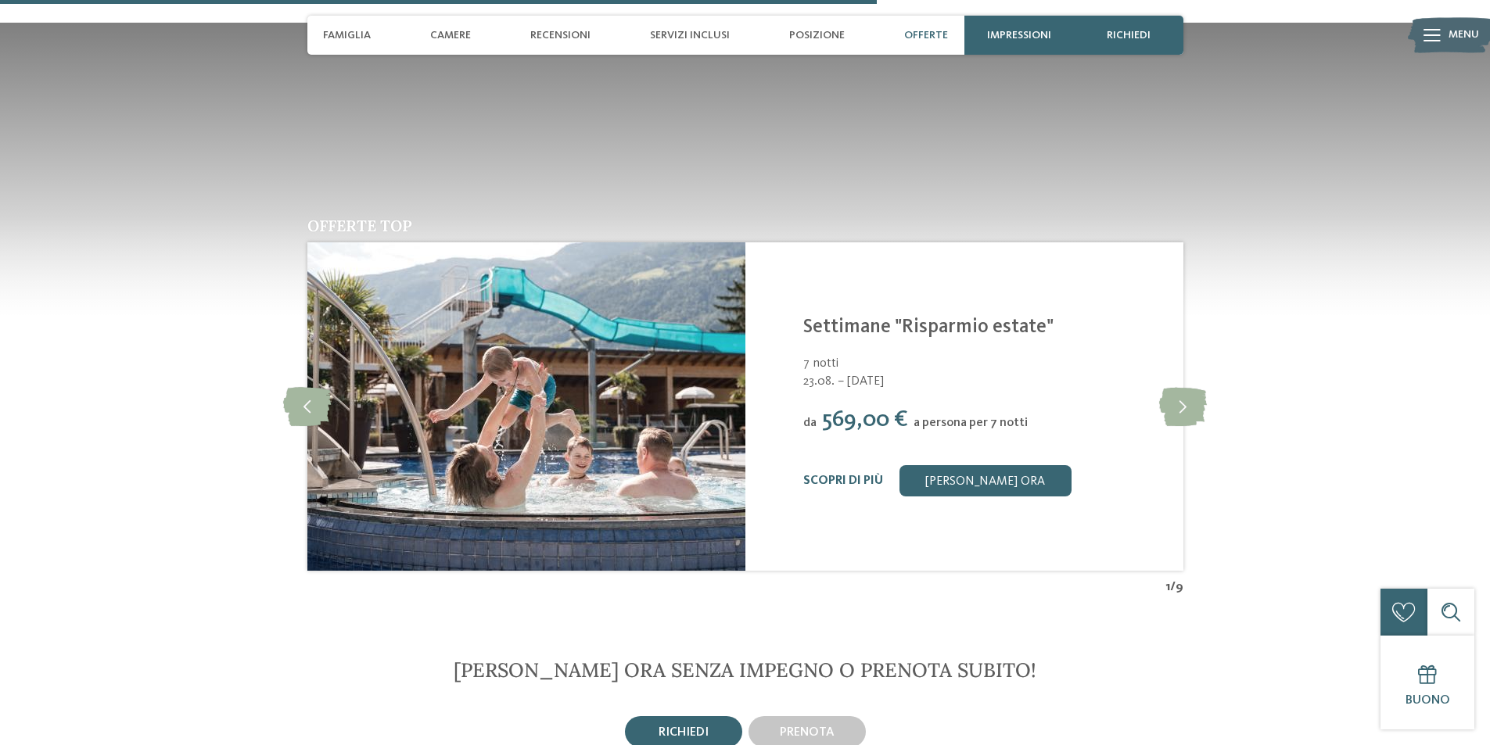
scroll to position [2894, 0]
